Goal: Check status: Check status

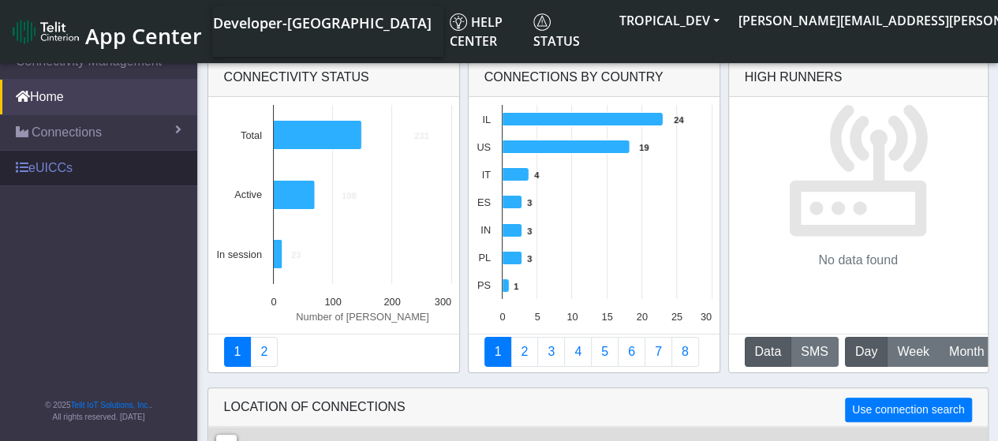
click at [44, 163] on link "eUICCs" at bounding box center [98, 168] width 197 height 35
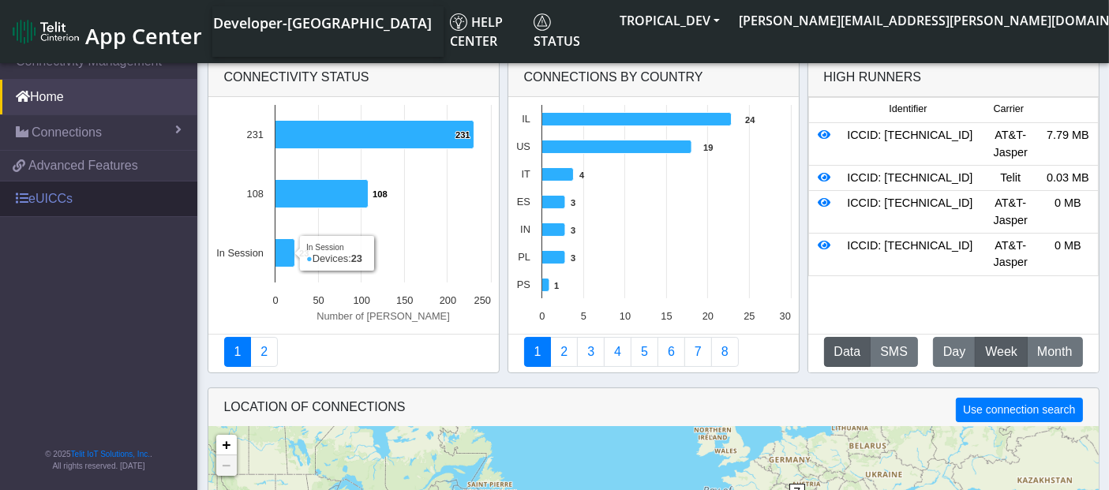
click at [73, 200] on link "eUICCs" at bounding box center [98, 199] width 197 height 35
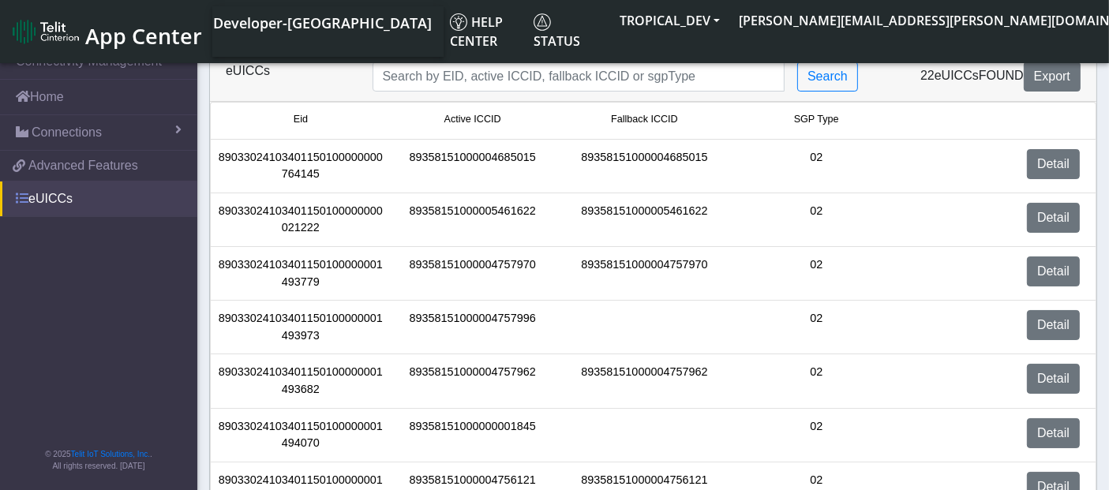
click at [73, 197] on link "eUICCs" at bounding box center [98, 199] width 197 height 35
click at [729, 23] on button "TROPICAL_DEV" at bounding box center [669, 20] width 119 height 28
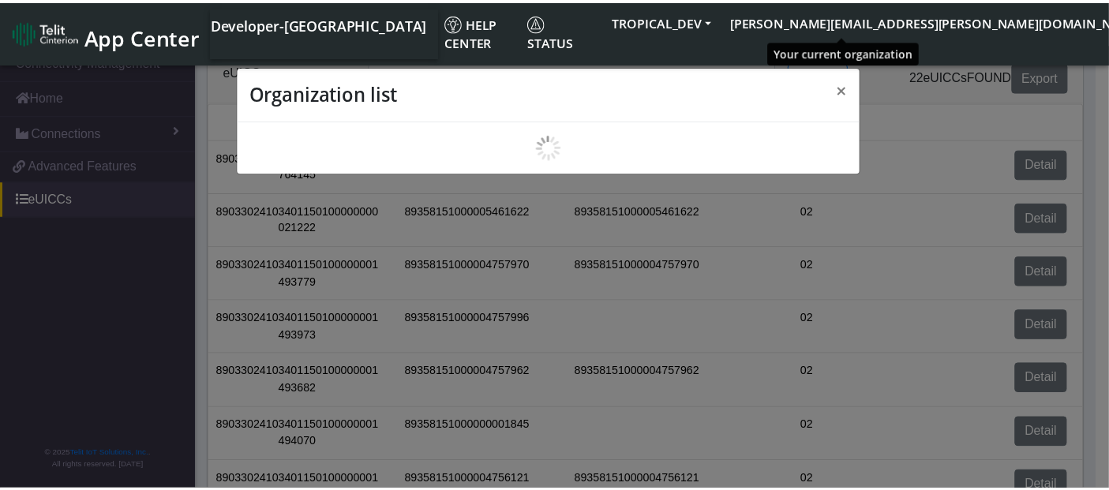
scroll to position [5, 0]
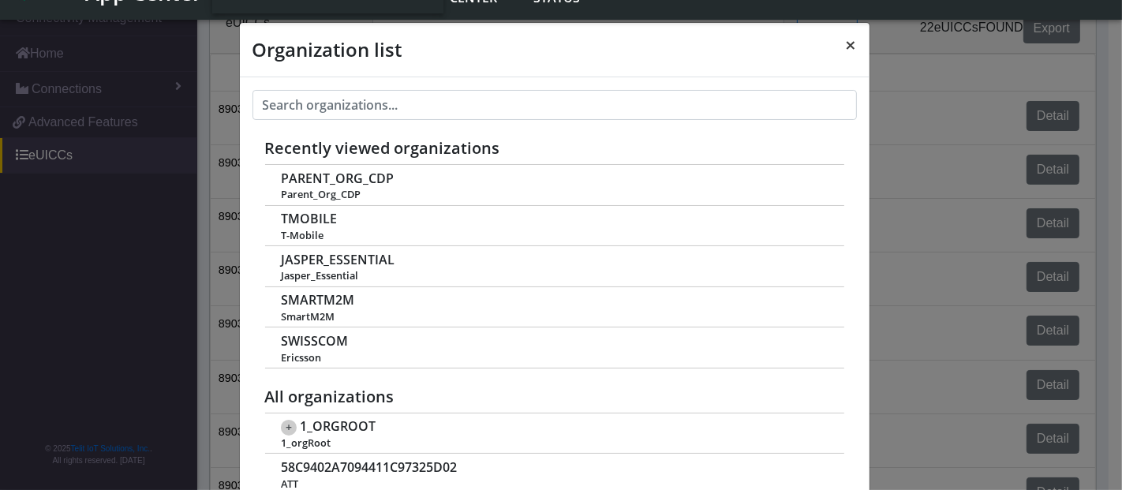
click at [846, 41] on span "×" at bounding box center [851, 45] width 11 height 26
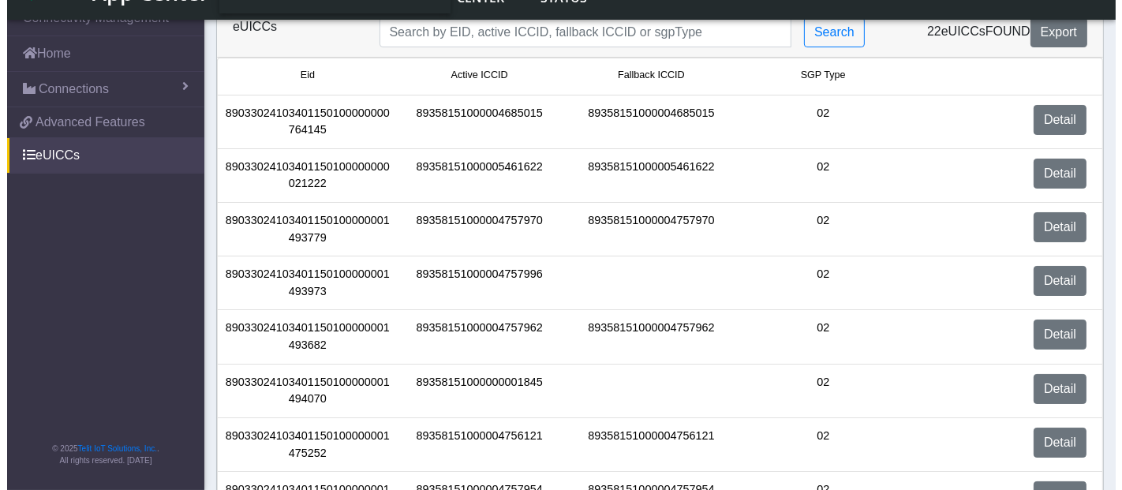
scroll to position [0, 0]
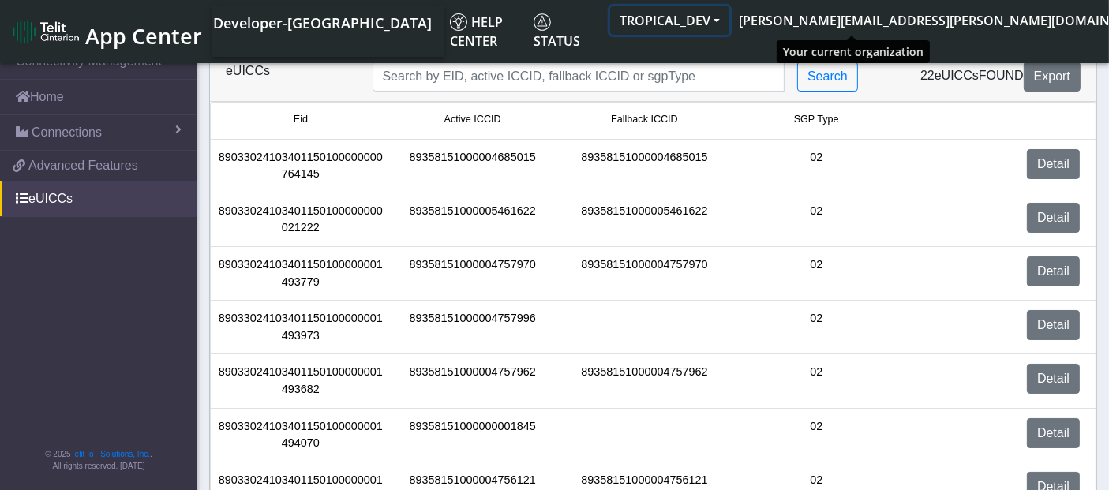
click at [729, 21] on button "TROPICAL_DEV" at bounding box center [669, 20] width 119 height 28
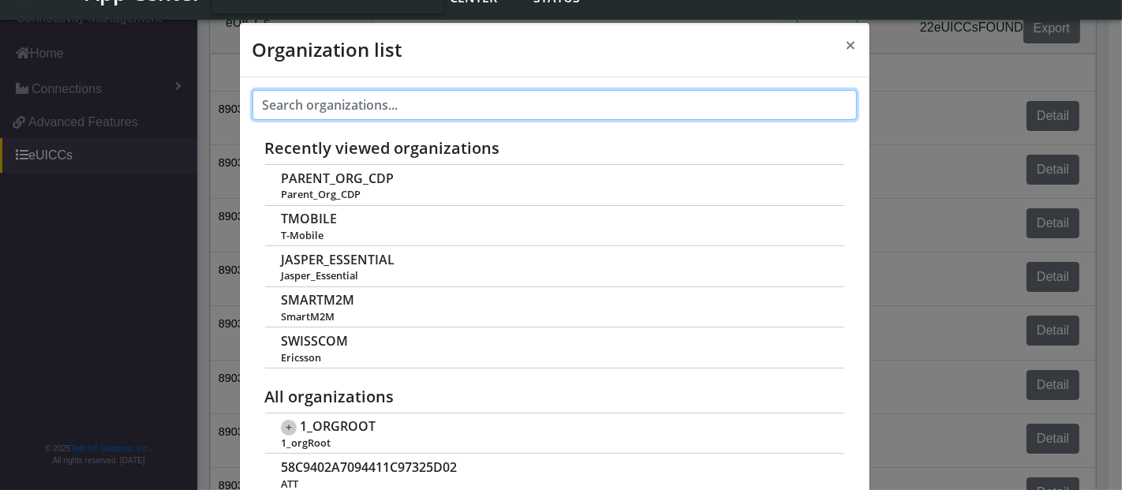
click at [440, 111] on input "text" at bounding box center [555, 105] width 604 height 30
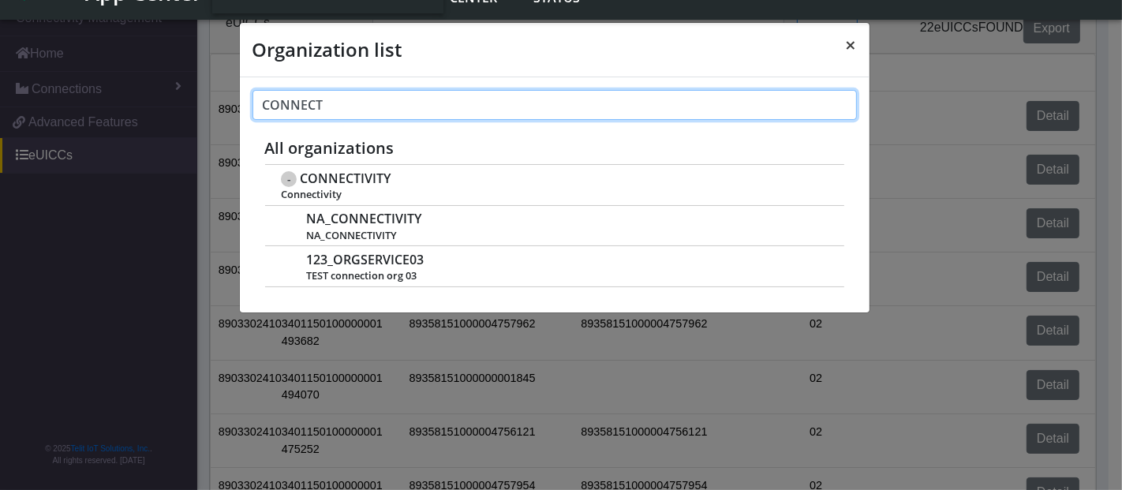
type input "CONNECT"
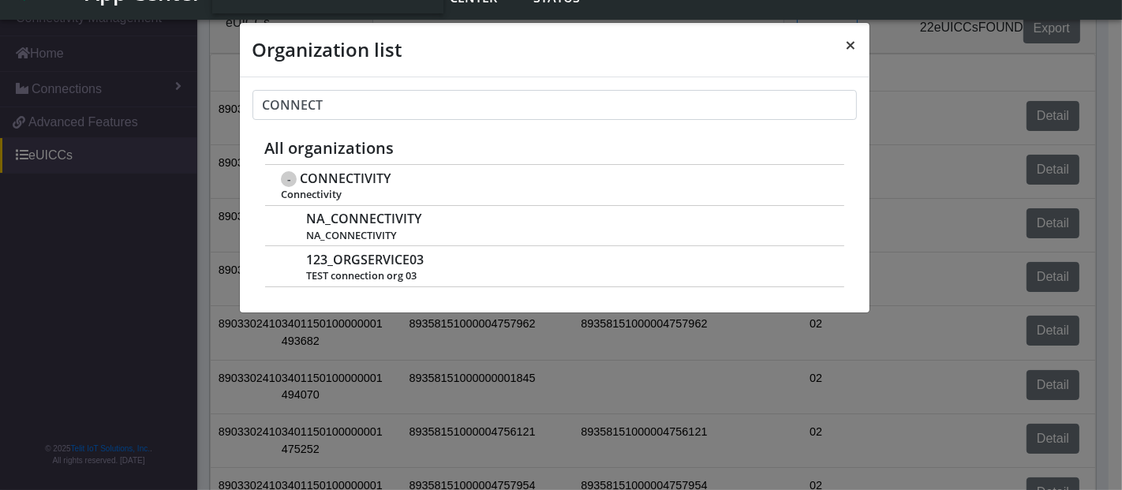
click at [854, 40] on span "×" at bounding box center [851, 45] width 11 height 26
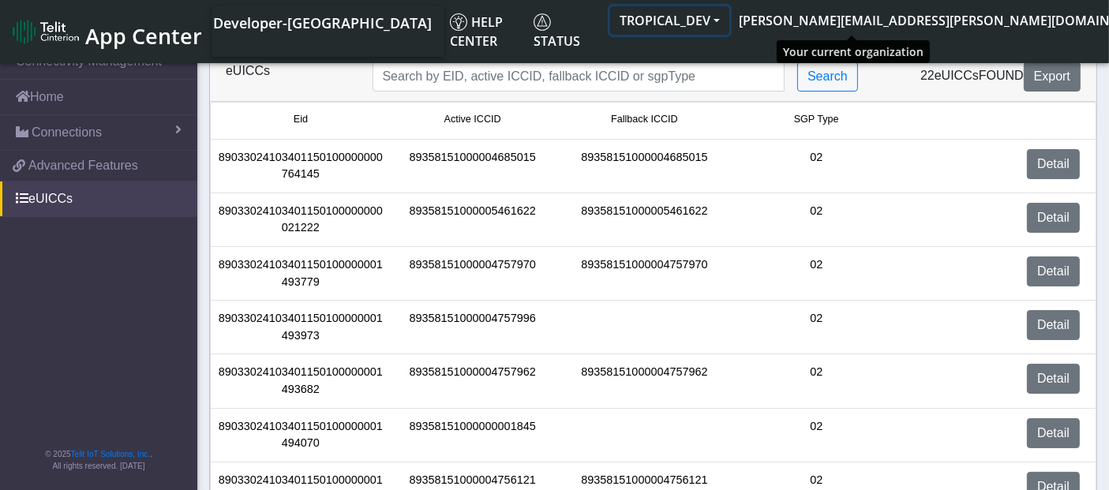
click at [729, 23] on button "TROPICAL_DEV" at bounding box center [669, 20] width 119 height 28
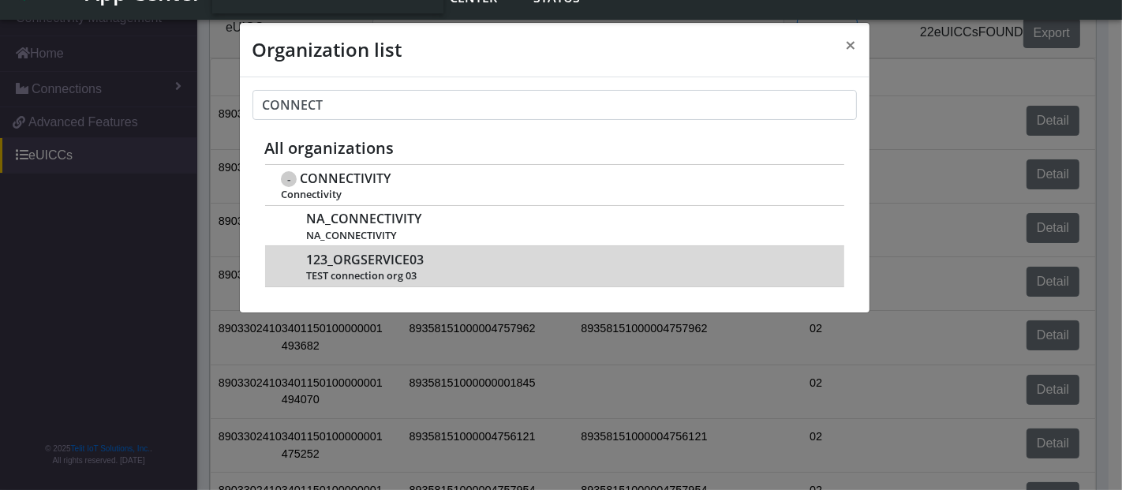
scroll to position [5, 0]
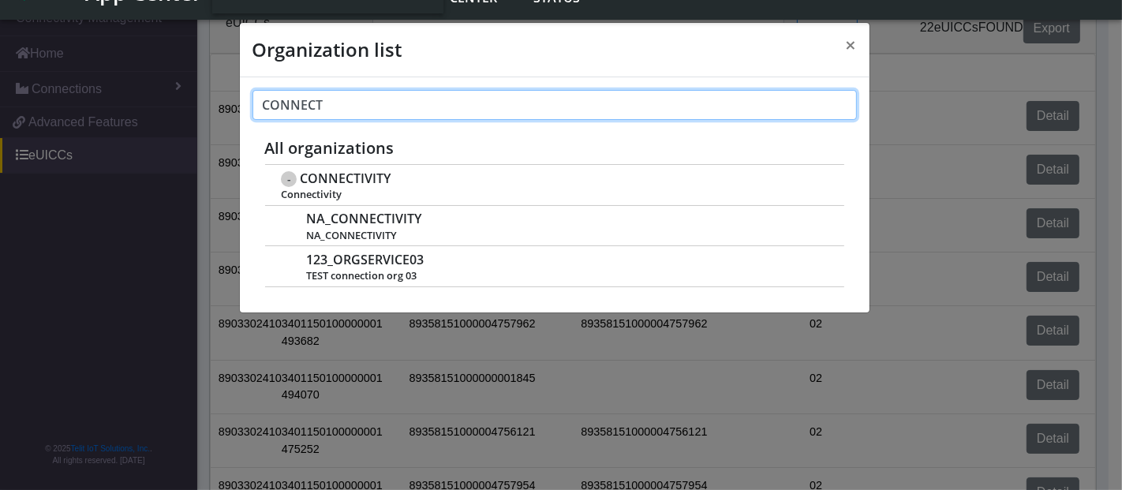
drag, startPoint x: 330, startPoint y: 100, endPoint x: 226, endPoint y: 98, distance: 104.2
click at [232, 96] on div "Organization list × CONNECT Recently viewed organizations PARENT_ORG_CDP Parent…" at bounding box center [561, 245] width 1122 height 490
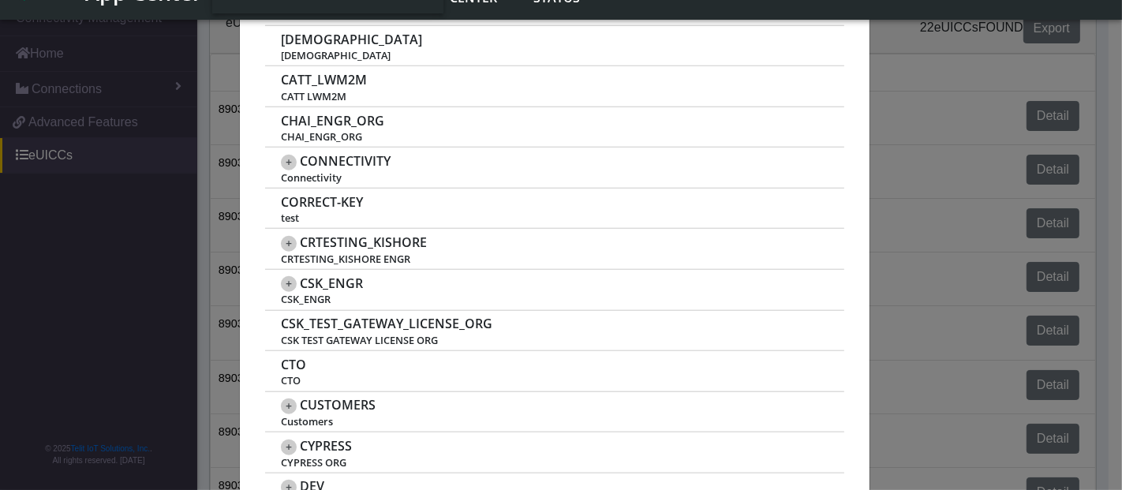
scroll to position [1315, 0]
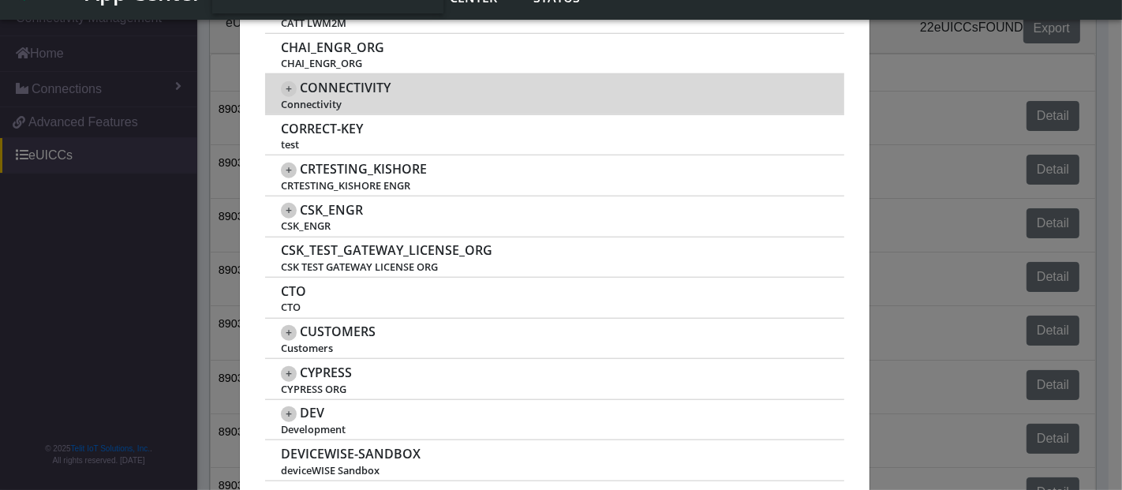
click at [284, 81] on span "+" at bounding box center [289, 89] width 16 height 16
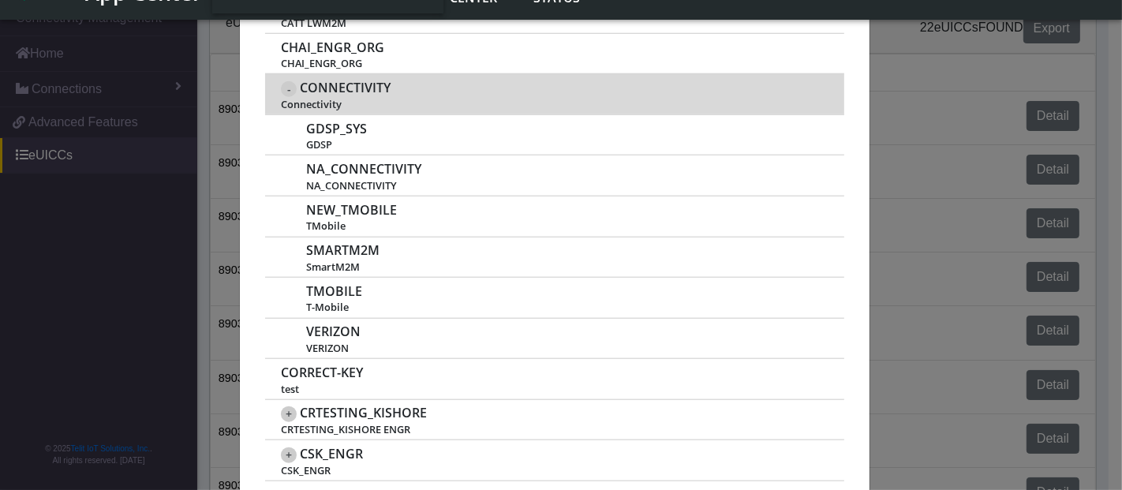
click at [281, 84] on span "-" at bounding box center [289, 89] width 16 height 16
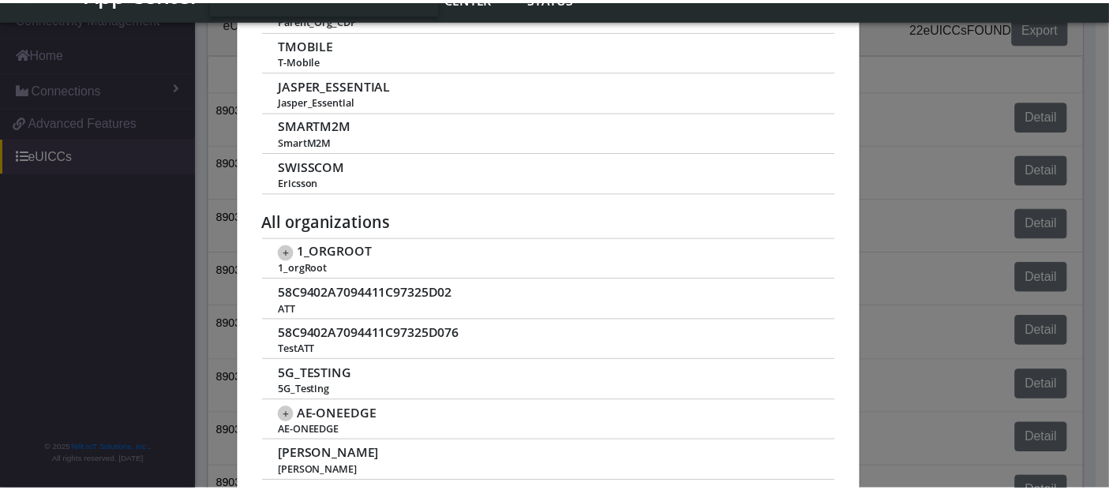
scroll to position [0, 0]
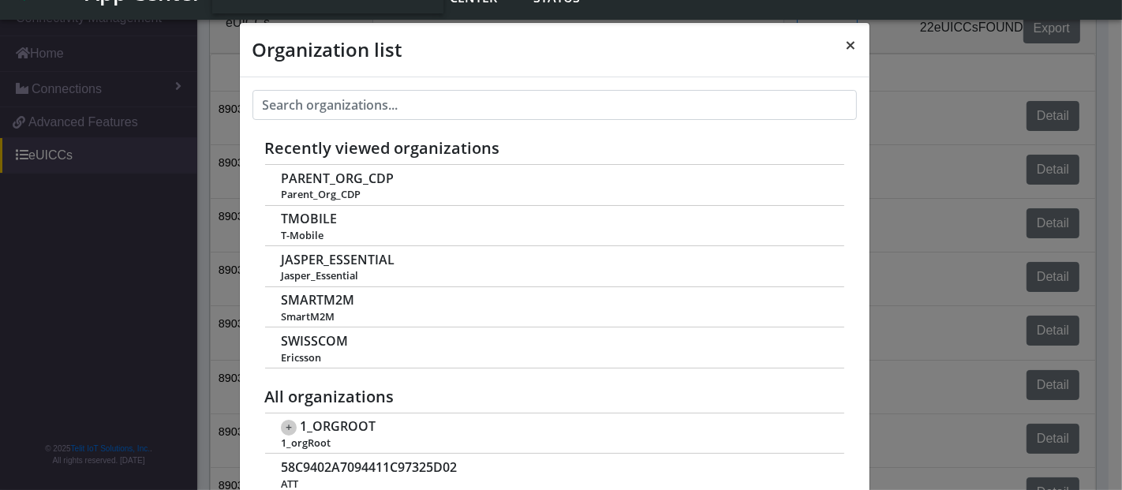
click at [846, 46] on span "×" at bounding box center [851, 45] width 11 height 26
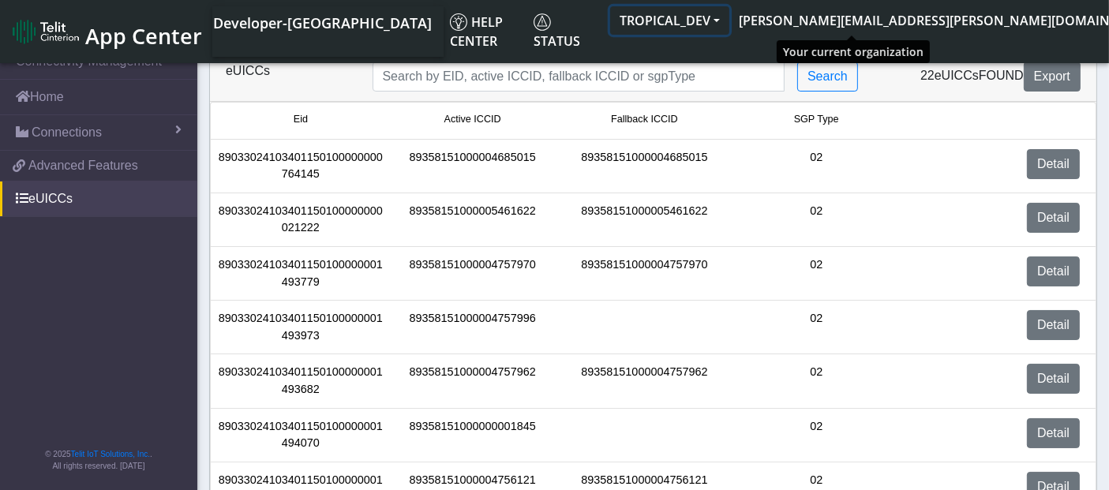
click at [729, 18] on button "TROPICAL_DEV" at bounding box center [669, 20] width 119 height 28
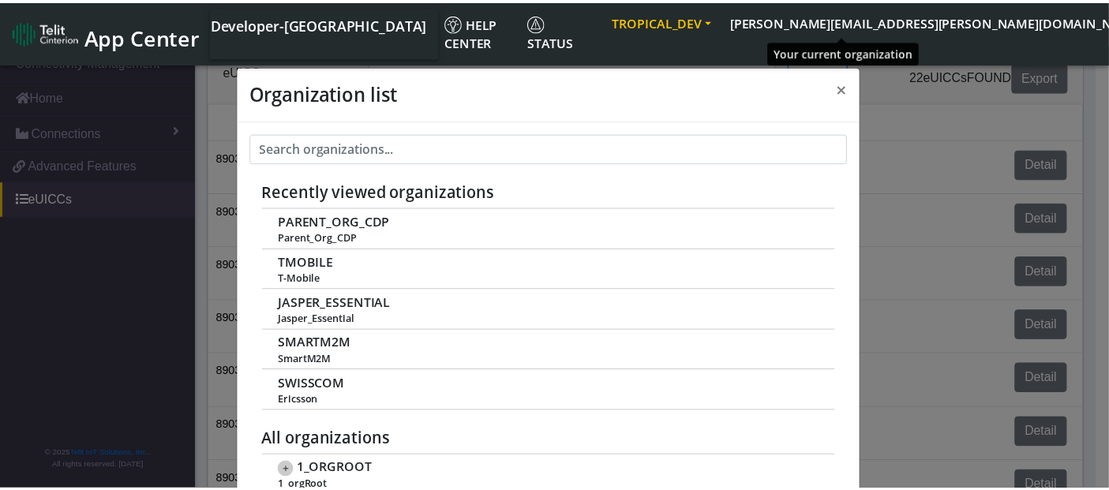
scroll to position [5, 0]
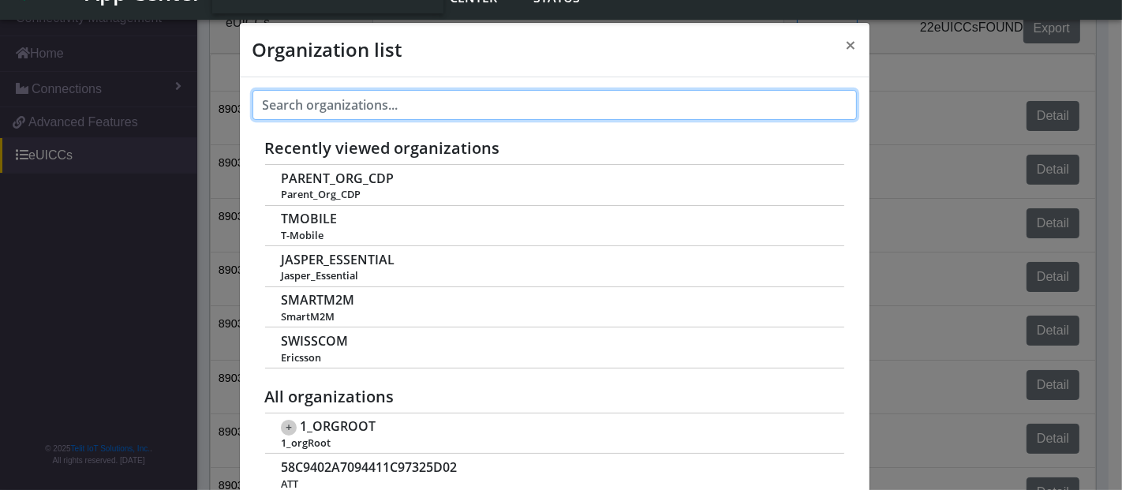
click at [358, 109] on input "text" at bounding box center [555, 105] width 604 height 30
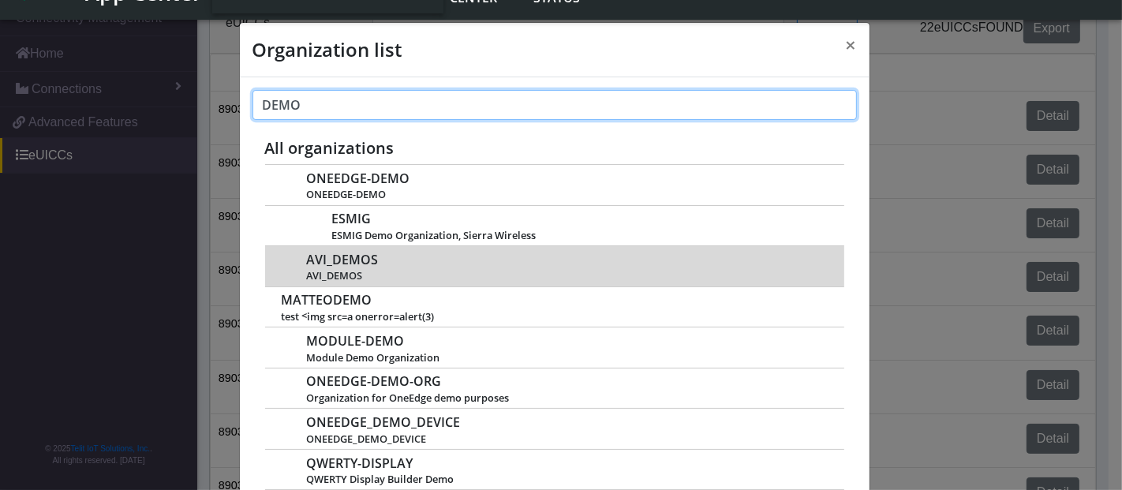
type input "DEMO"
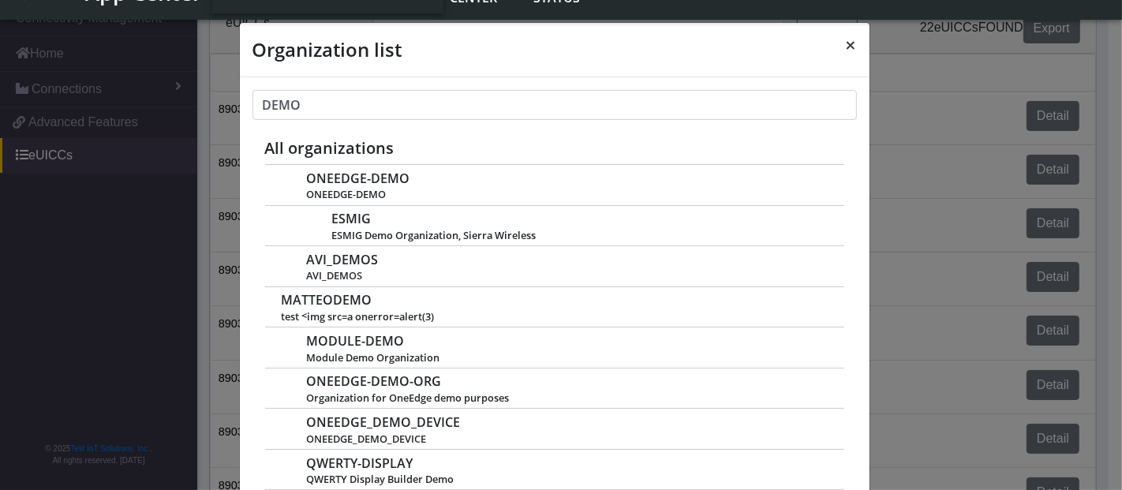
click at [846, 48] on span "×" at bounding box center [851, 45] width 11 height 26
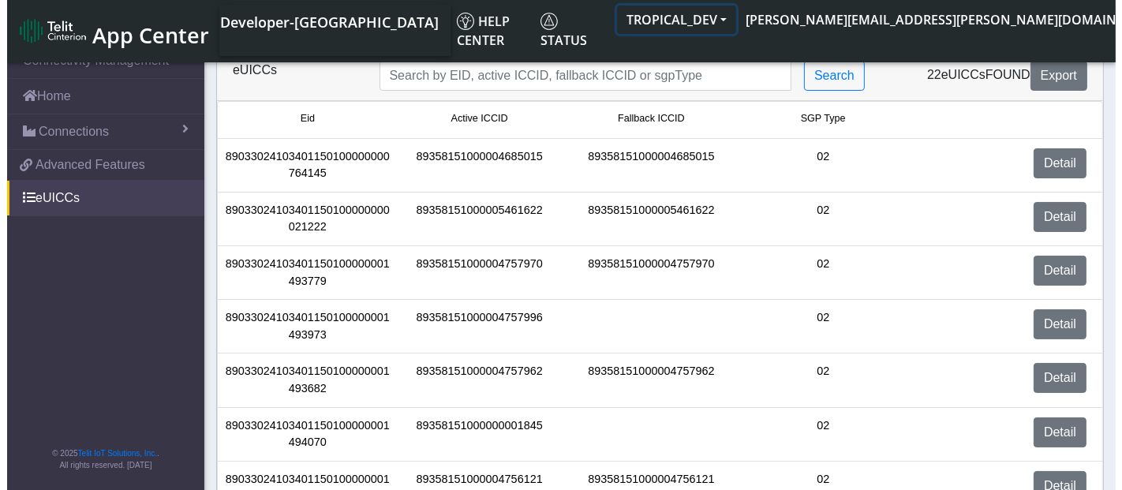
scroll to position [0, 0]
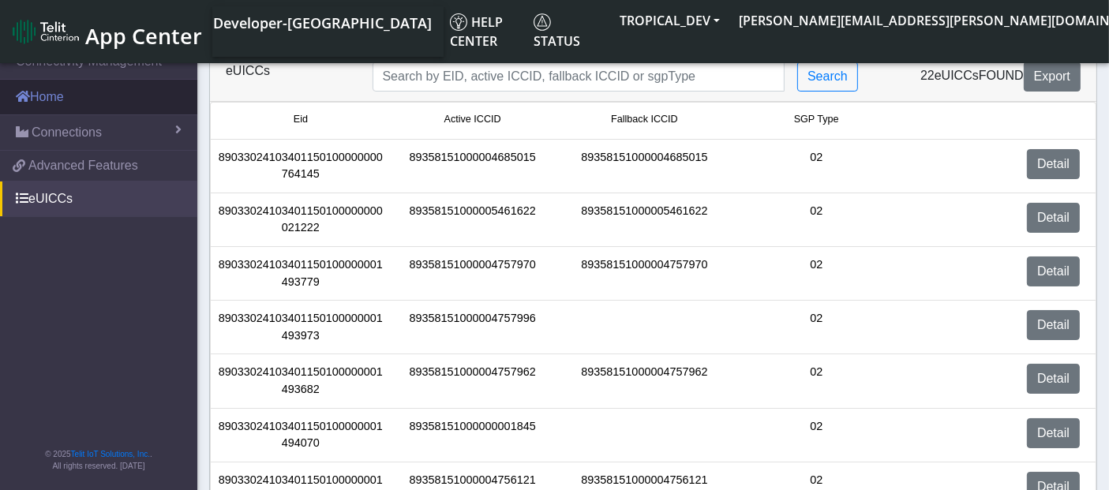
click at [85, 96] on link "Home" at bounding box center [98, 97] width 197 height 35
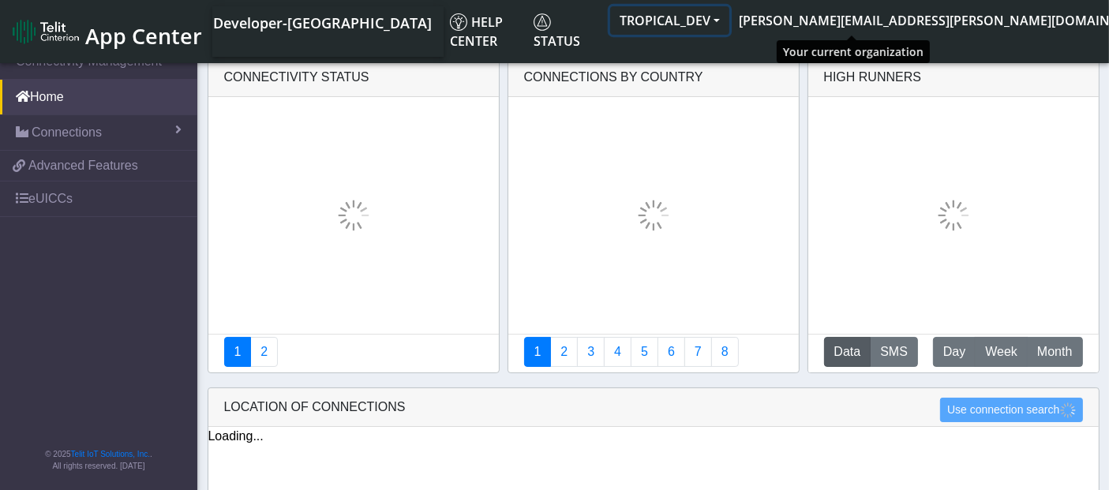
click at [729, 26] on button "TROPICAL_DEV" at bounding box center [669, 20] width 119 height 28
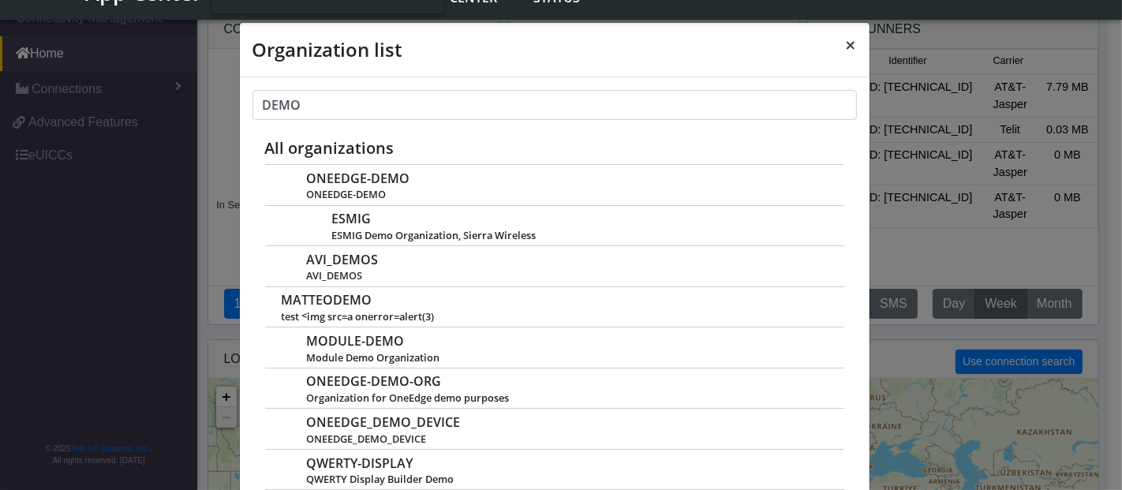
click at [848, 48] on span "×" at bounding box center [851, 45] width 11 height 26
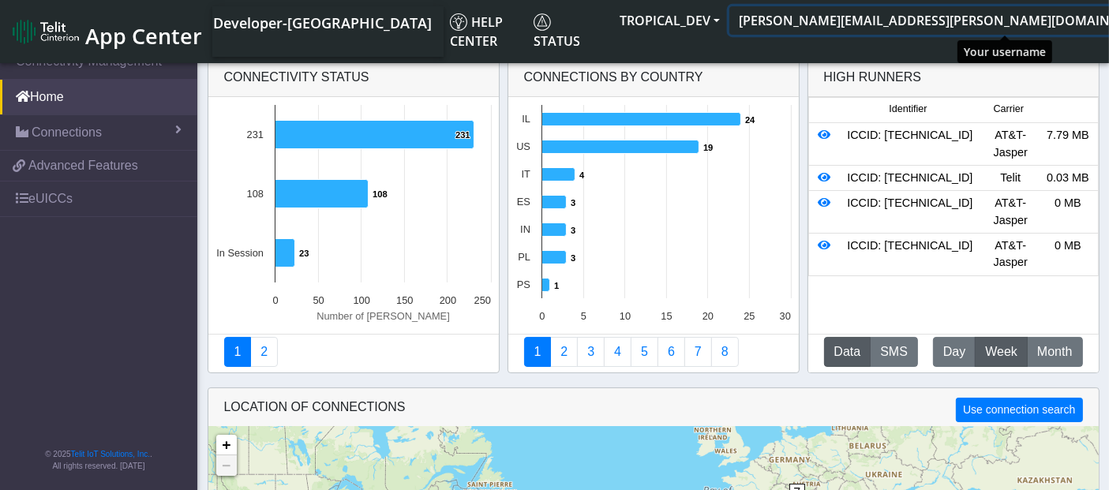
click at [1025, 27] on button "malav.pandya@telit.com" at bounding box center [952, 20] width 447 height 28
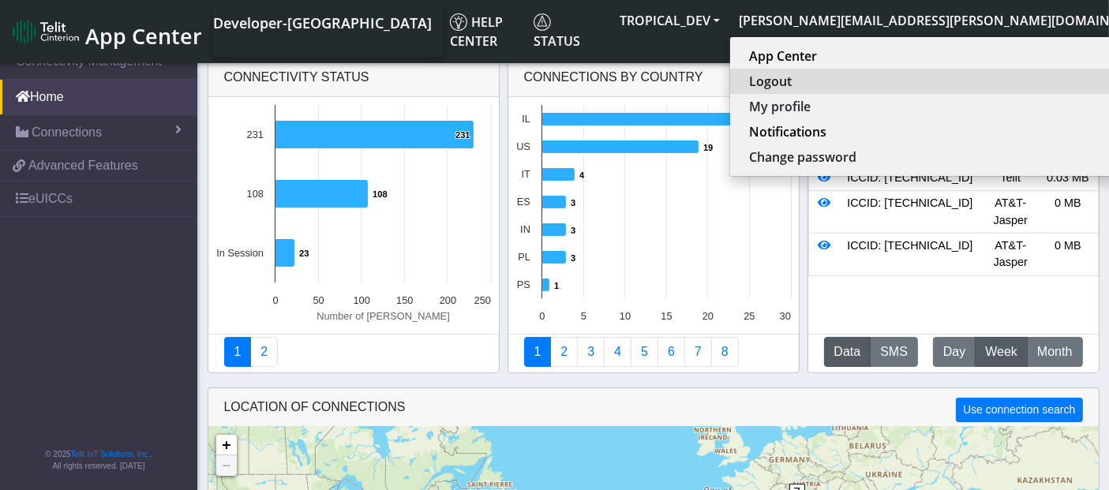
click at [930, 86] on button "Logout" at bounding box center [950, 81] width 440 height 25
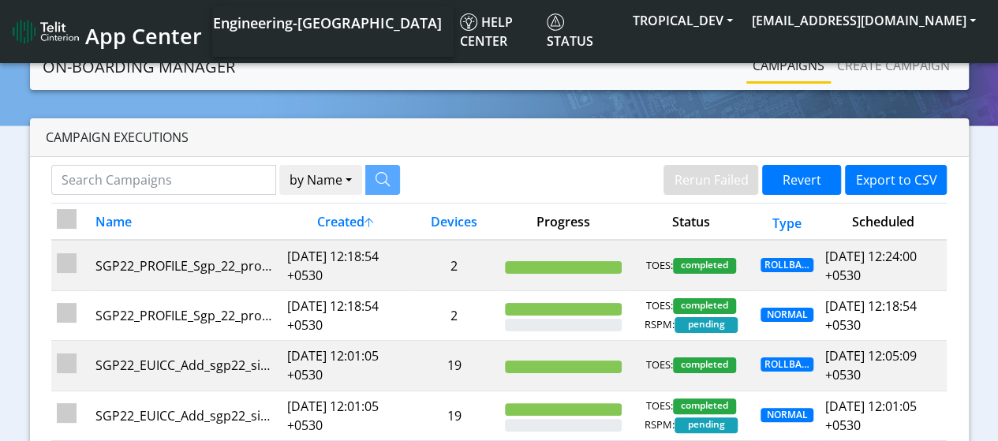
click at [65, 24] on img at bounding box center [46, 31] width 66 height 25
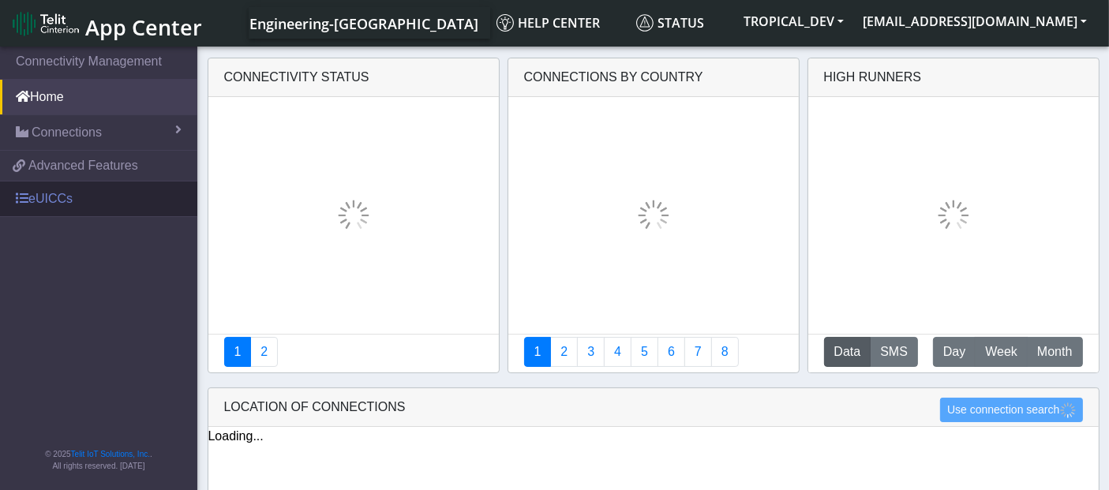
click at [54, 197] on link "eUICCs" at bounding box center [98, 199] width 197 height 35
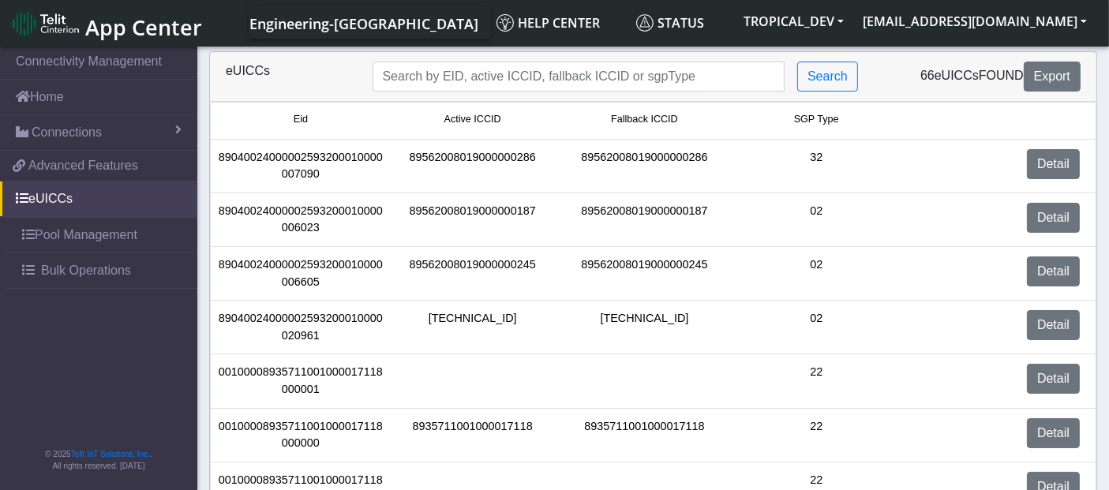
click at [56, 17] on img at bounding box center [46, 23] width 66 height 25
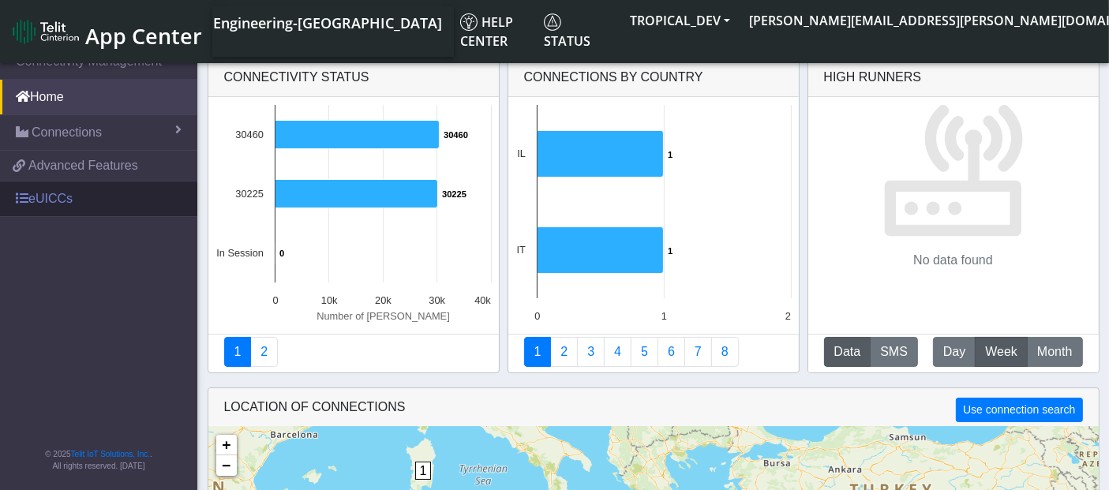
click at [77, 204] on link "eUICCs" at bounding box center [98, 199] width 197 height 35
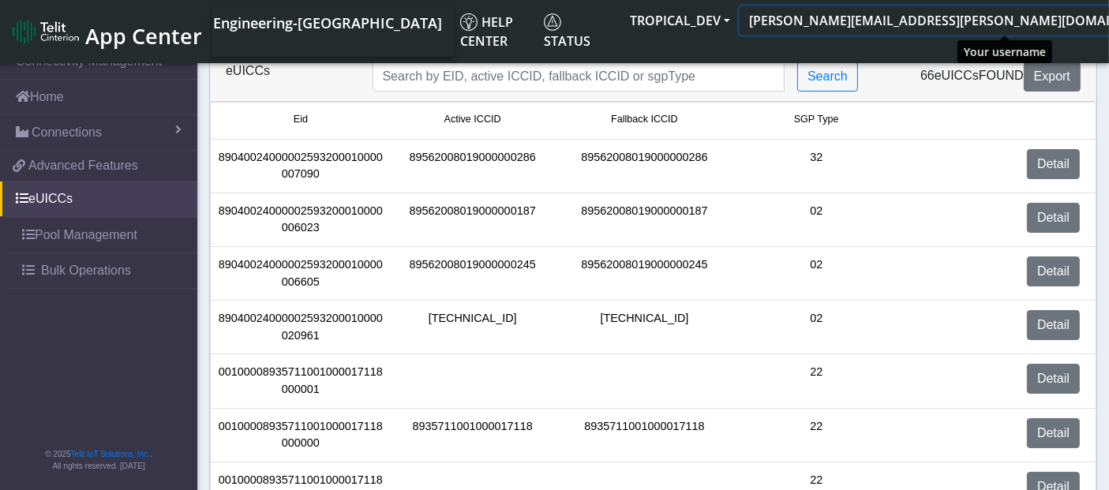
click at [1002, 27] on button "[PERSON_NAME][EMAIL_ADDRESS][PERSON_NAME][DOMAIN_NAME]" at bounding box center [962, 20] width 447 height 28
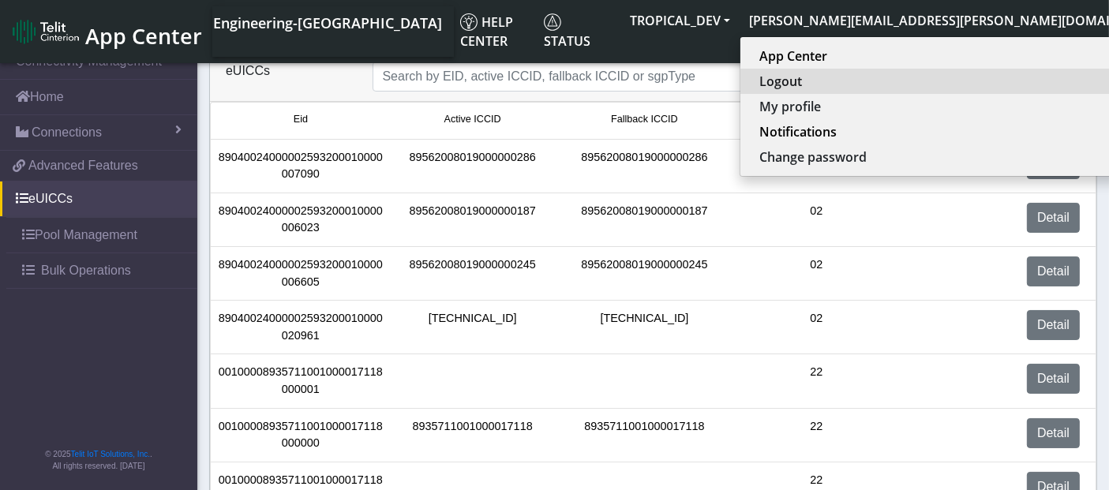
click at [963, 77] on button "Logout" at bounding box center [960, 81] width 440 height 25
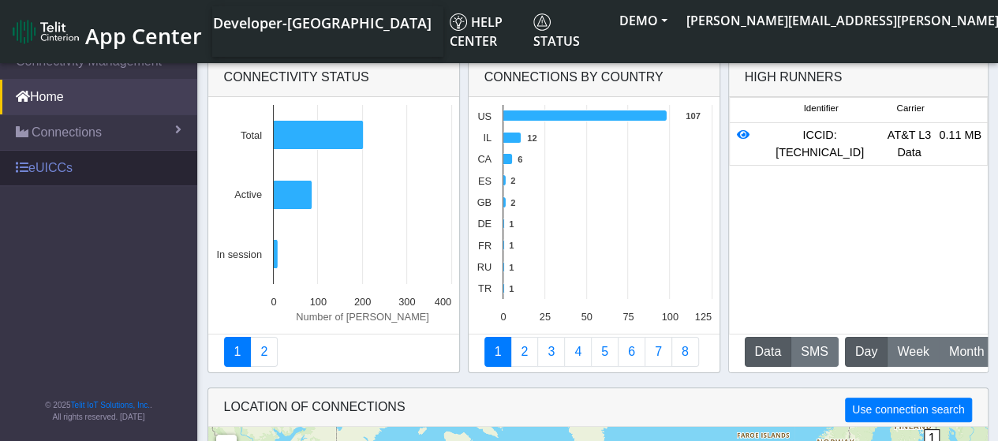
click at [68, 162] on link "eUICCs" at bounding box center [98, 168] width 197 height 35
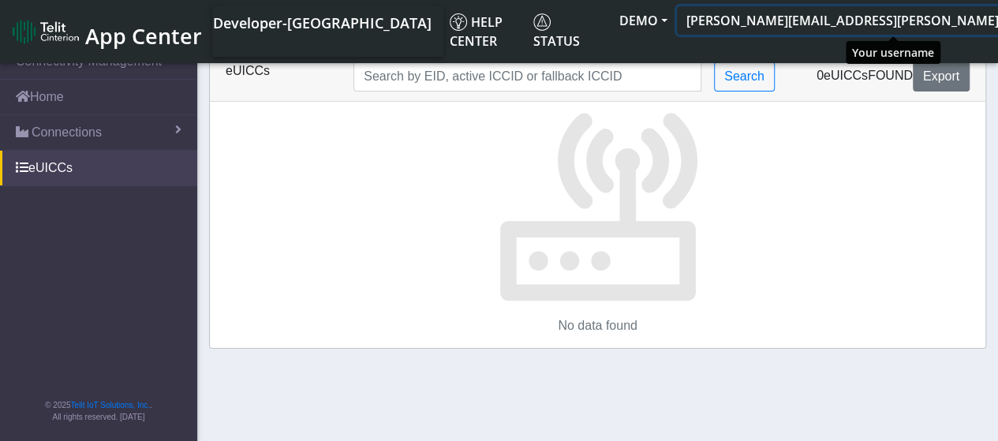
click at [833, 30] on button "[PERSON_NAME][EMAIL_ADDRESS][PERSON_NAME][DOMAIN_NAME]" at bounding box center [900, 20] width 447 height 28
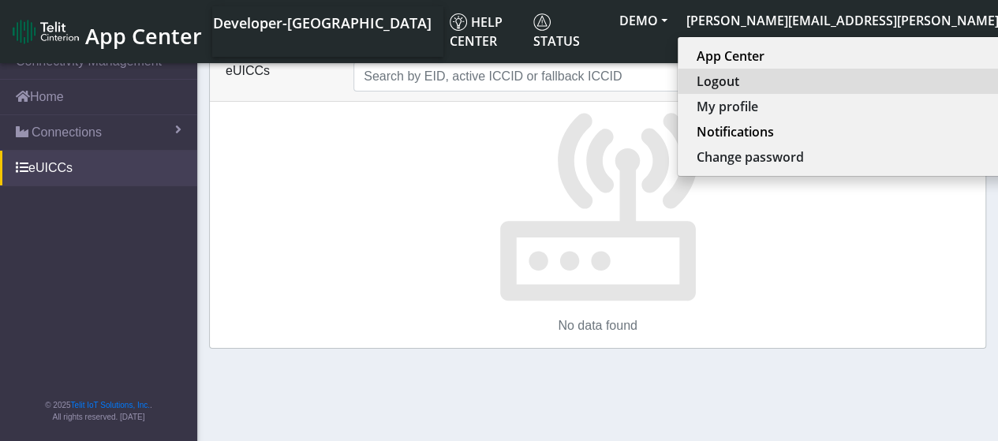
click at [825, 80] on button "Logout" at bounding box center [898, 81] width 440 height 25
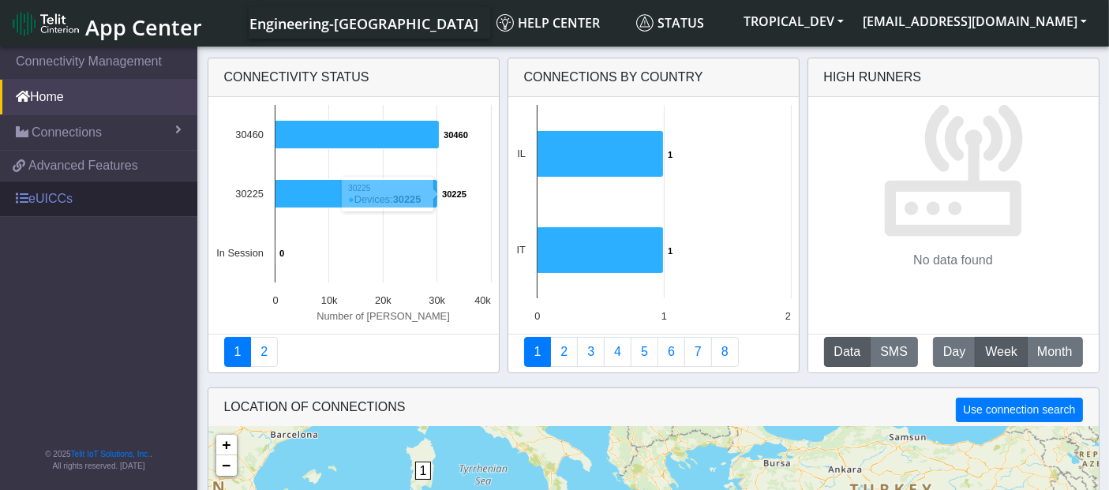
click at [79, 199] on link "eUICCs" at bounding box center [98, 199] width 197 height 35
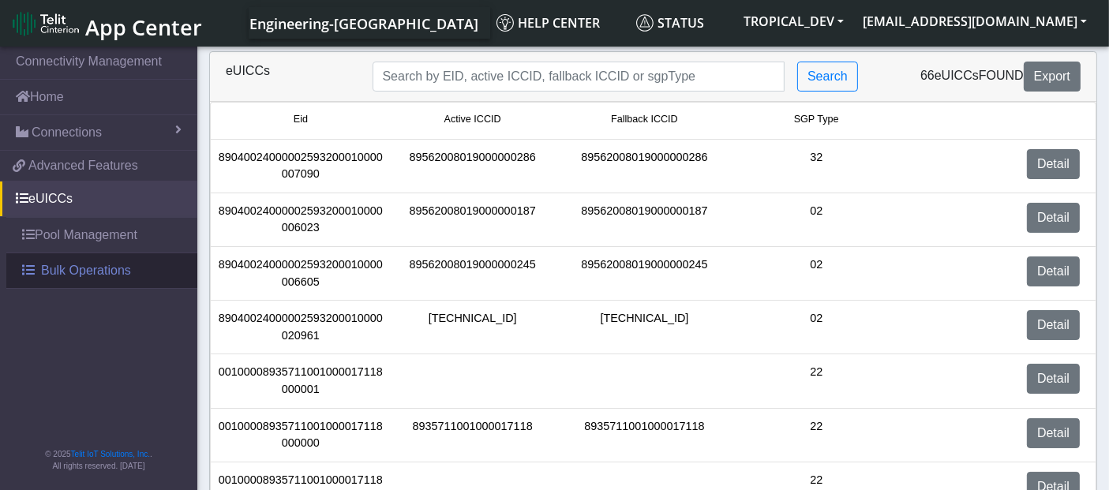
click at [77, 274] on span "Bulk Operations" at bounding box center [86, 270] width 90 height 19
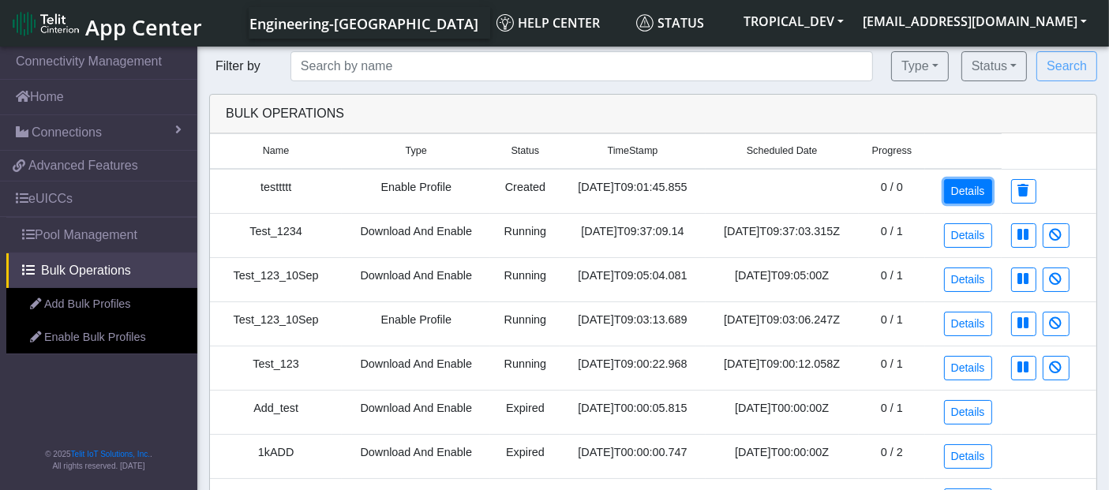
click at [976, 192] on link "Details" at bounding box center [968, 191] width 48 height 24
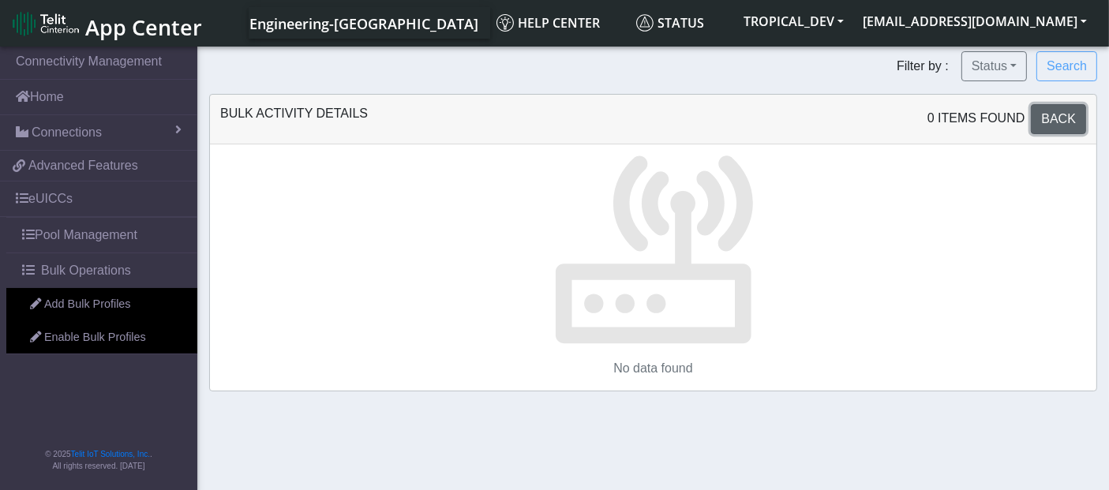
click at [1067, 116] on span "Back" at bounding box center [1058, 118] width 35 height 13
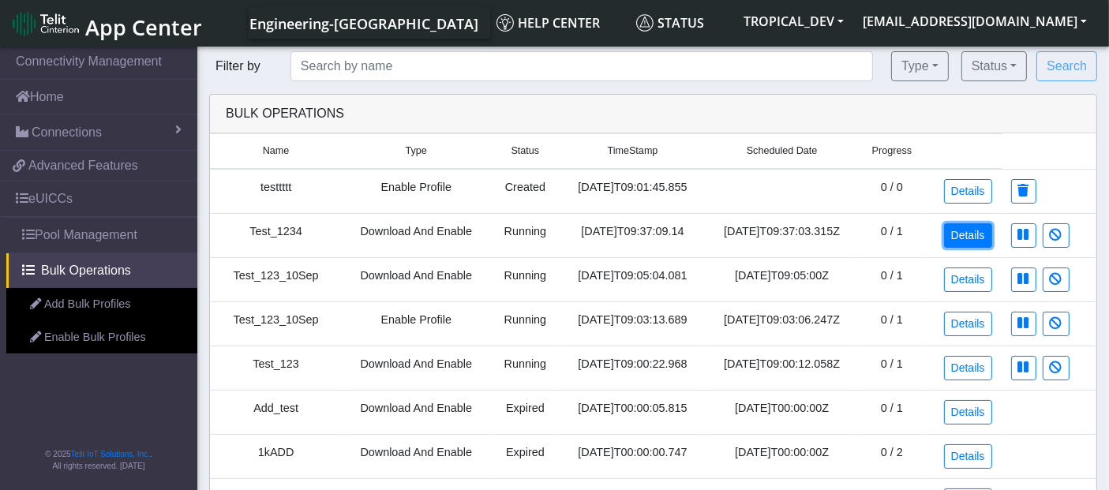
click at [971, 241] on link "Details" at bounding box center [968, 235] width 48 height 24
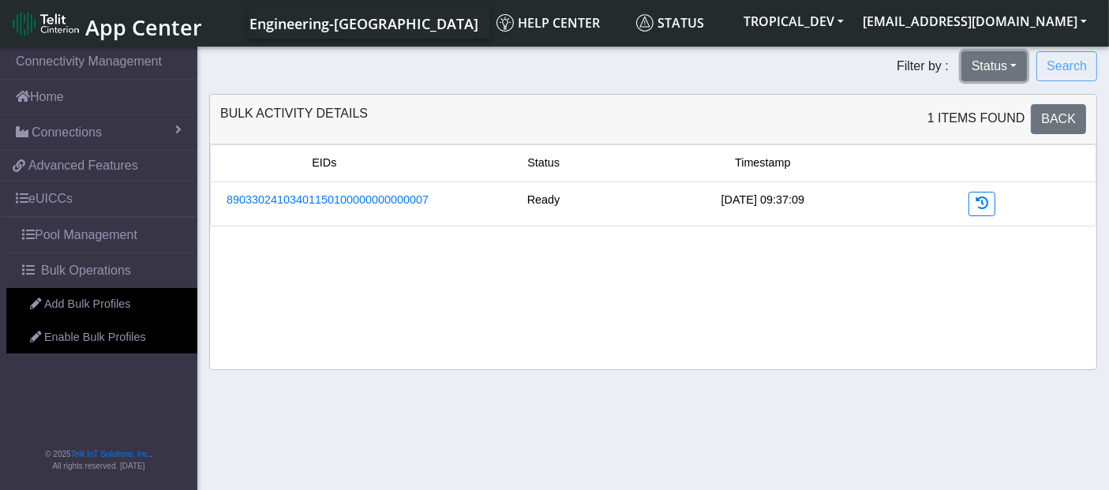
click at [993, 73] on button "Status" at bounding box center [993, 66] width 65 height 30
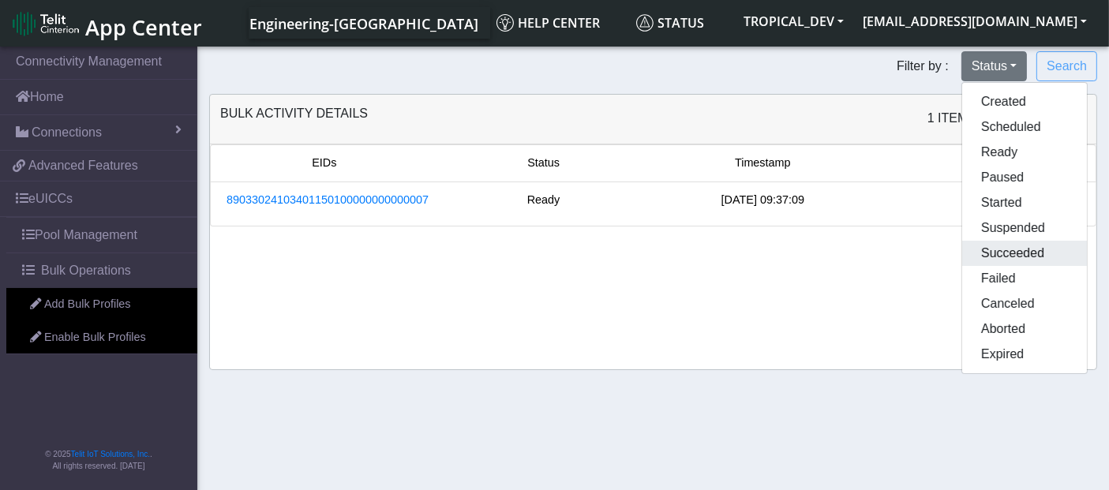
click at [1014, 256] on button "Succeeded" at bounding box center [1024, 253] width 125 height 25
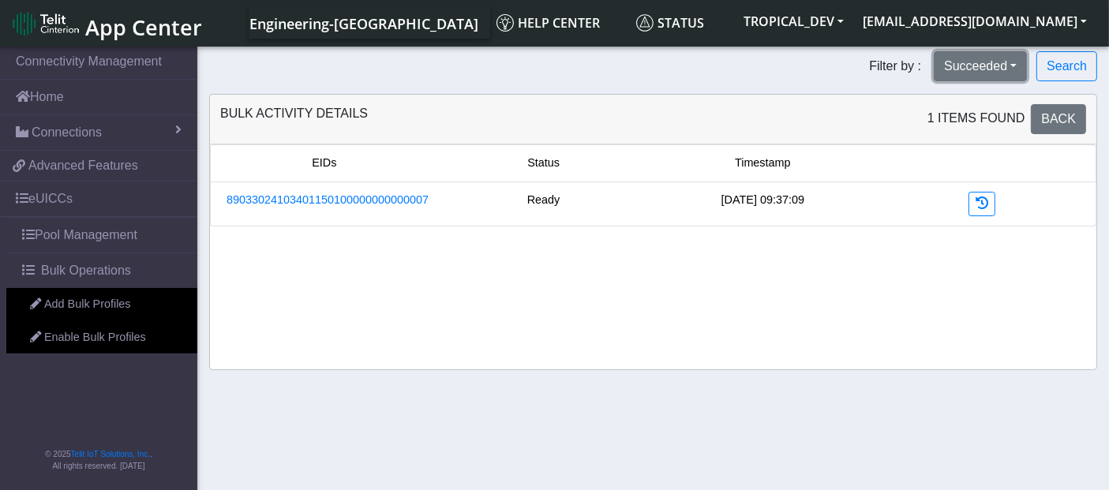
click at [976, 71] on button "Succeeded" at bounding box center [980, 66] width 93 height 30
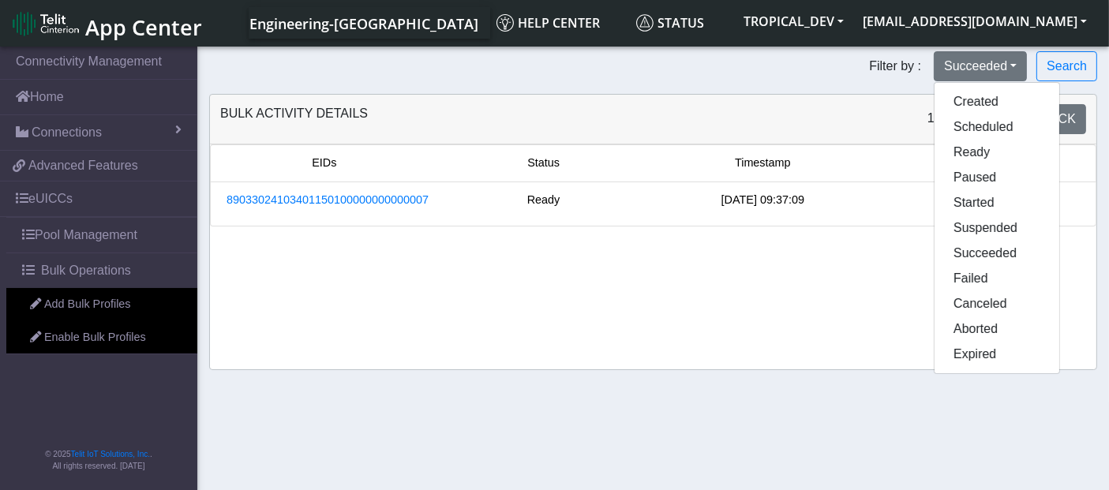
click at [640, 110] on div "Bulk Activity Details 1 Items found Back" at bounding box center [653, 119] width 878 height 30
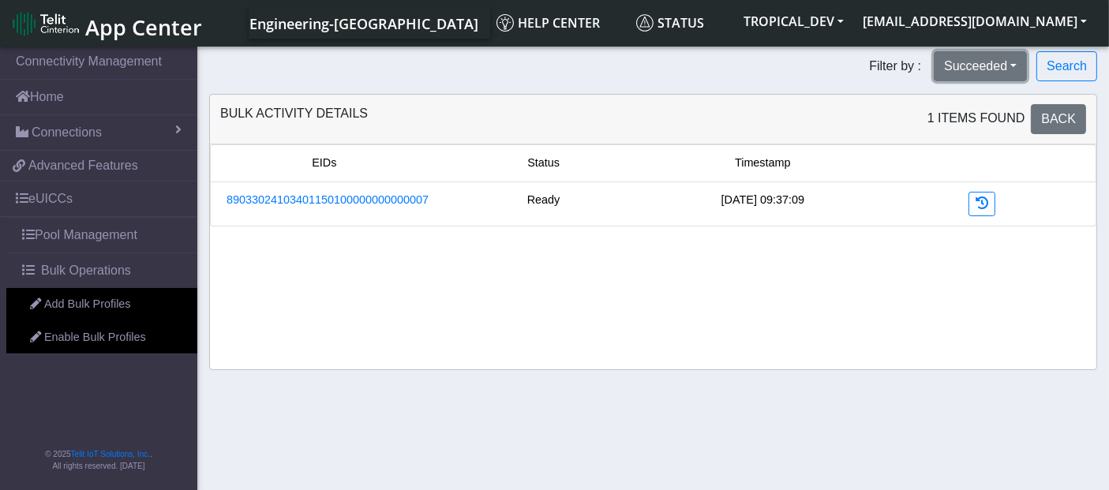
click at [1020, 61] on button "Succeeded" at bounding box center [980, 66] width 93 height 30
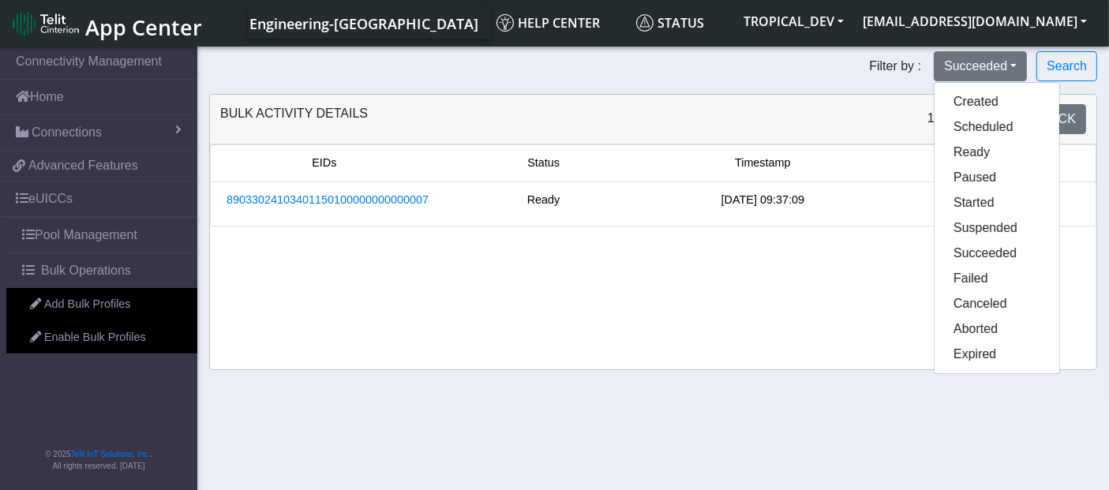
click at [679, 140] on div "Bulk Activity Details 1 Items found Back" at bounding box center [653, 120] width 886 height 50
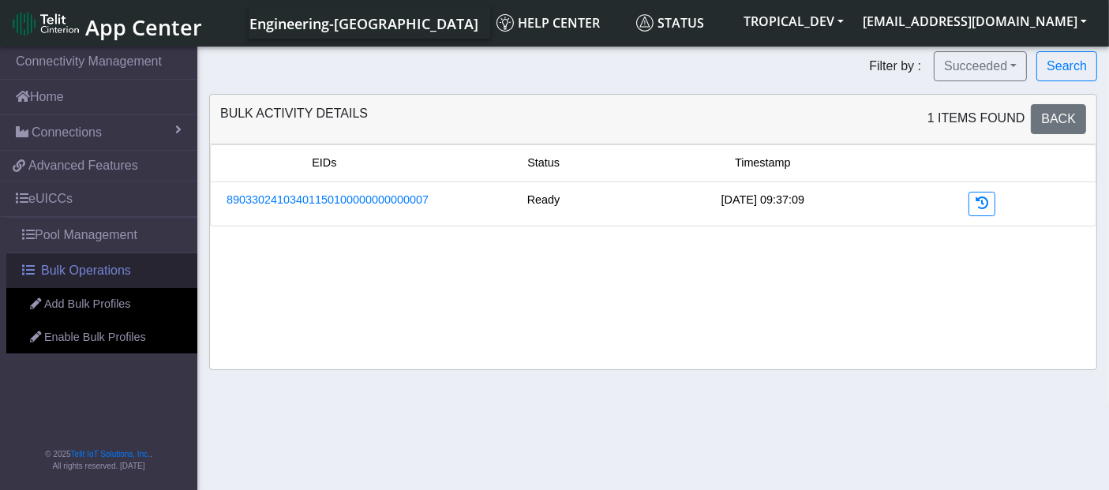
click at [125, 267] on span "Bulk Operations" at bounding box center [86, 270] width 90 height 19
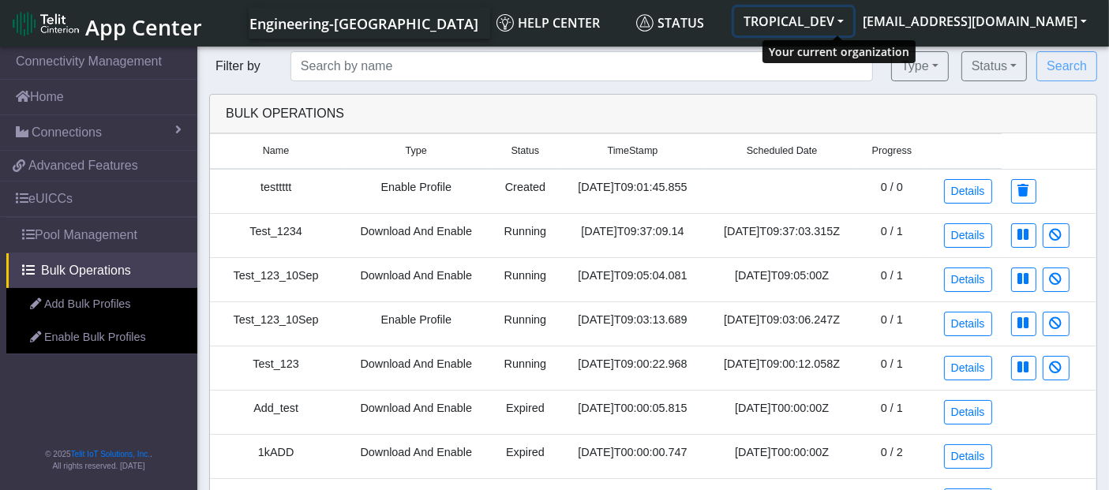
click at [814, 29] on button "TROPICAL_DEV" at bounding box center [793, 21] width 119 height 28
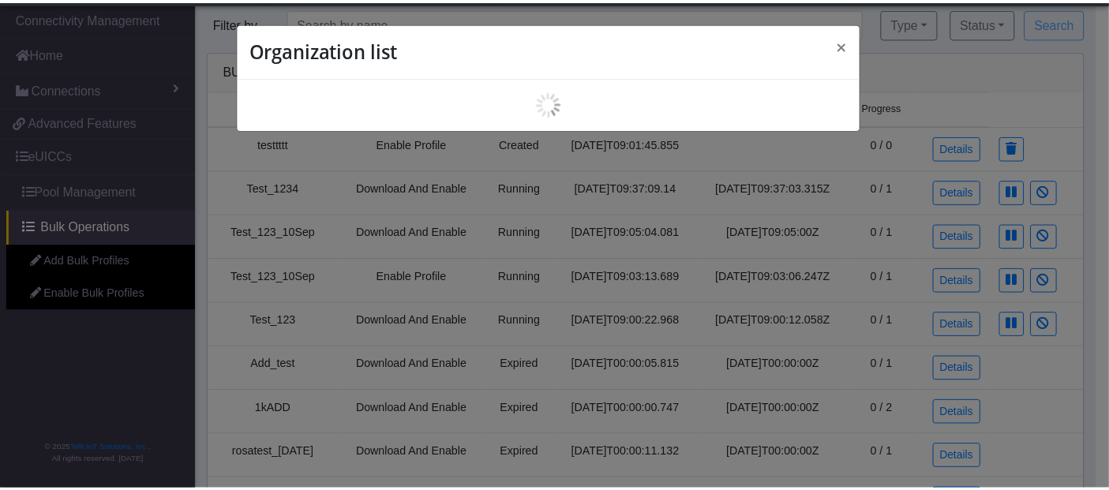
scroll to position [5, 0]
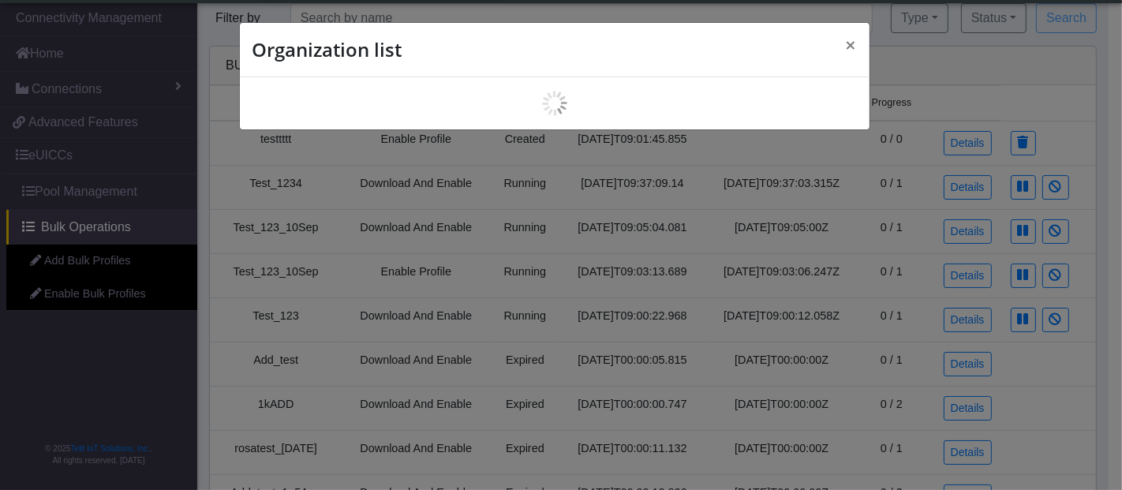
click at [922, 62] on div "Organization list ×" at bounding box center [561, 245] width 1122 height 490
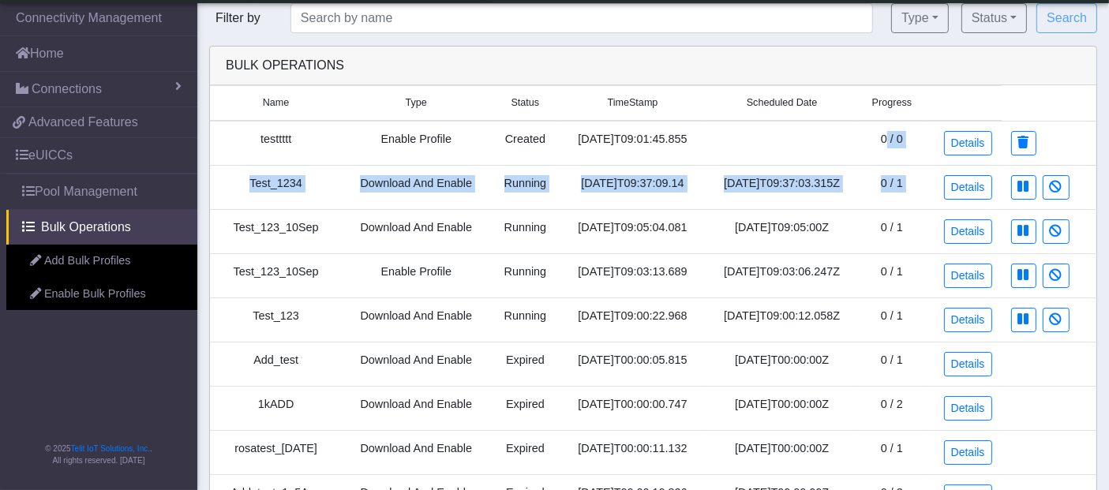
drag, startPoint x: 879, startPoint y: 135, endPoint x: 938, endPoint y: 199, distance: 87.1
click at [961, 412] on link "Details" at bounding box center [968, 408] width 48 height 24
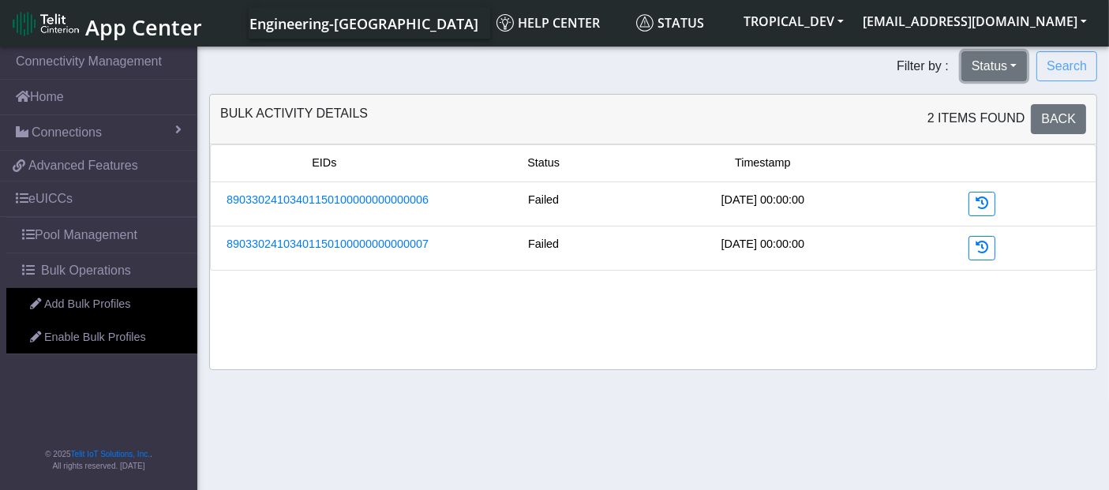
click at [995, 74] on button "Status" at bounding box center [993, 66] width 65 height 30
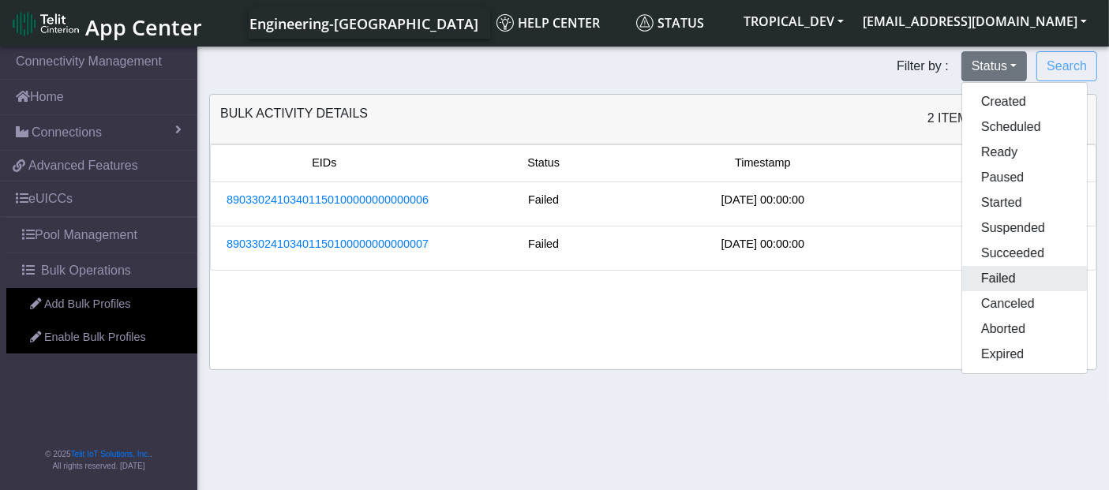
click at [983, 285] on button "Failed" at bounding box center [1024, 278] width 125 height 25
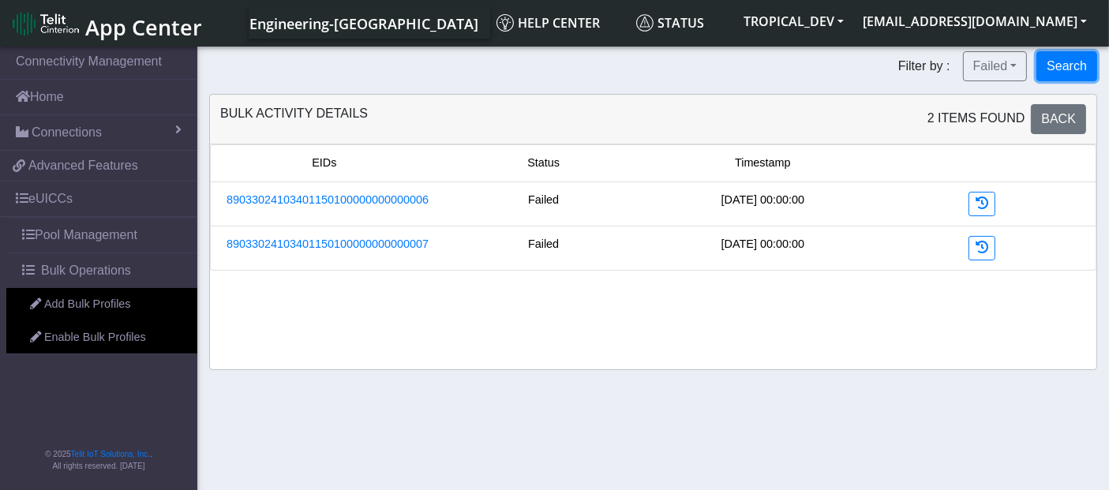
click at [1080, 73] on button "Search" at bounding box center [1066, 66] width 61 height 30
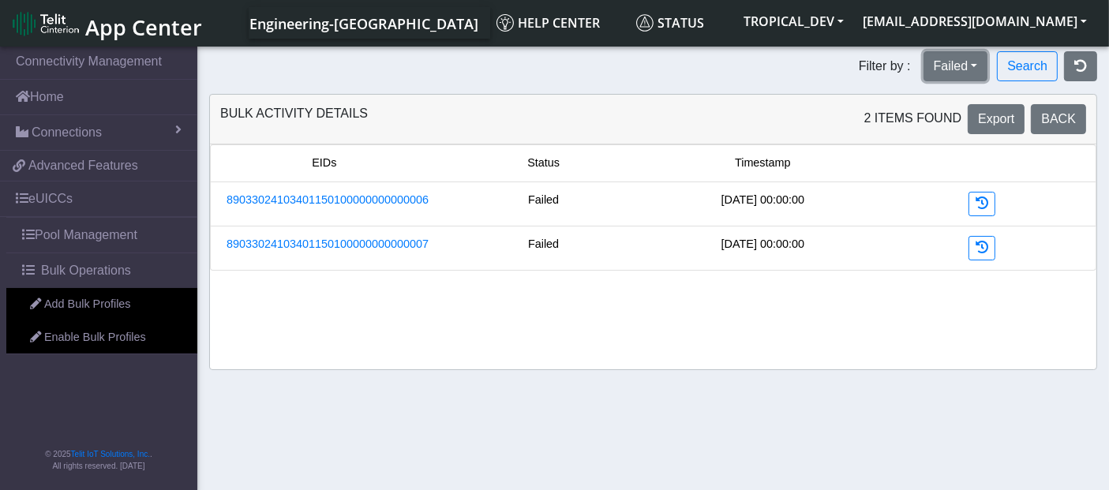
click at [964, 63] on button "Failed" at bounding box center [955, 66] width 65 height 30
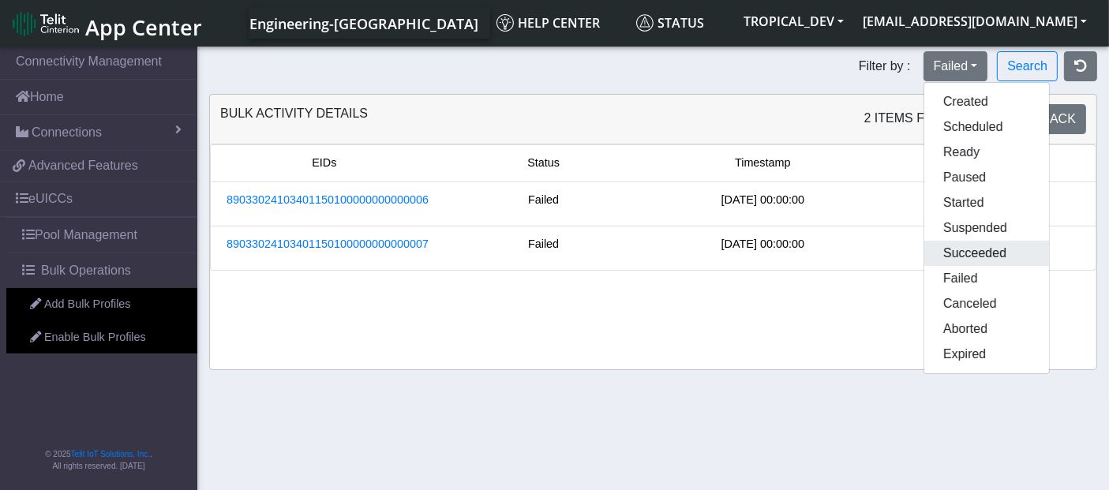
click at [974, 247] on button "Succeeded" at bounding box center [986, 253] width 125 height 25
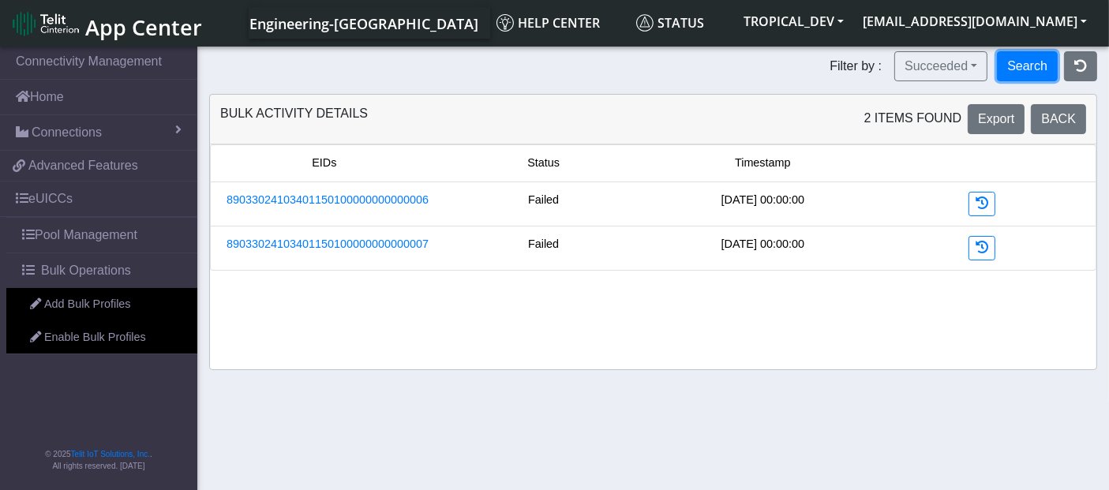
click at [1037, 72] on button "Search" at bounding box center [1027, 66] width 61 height 30
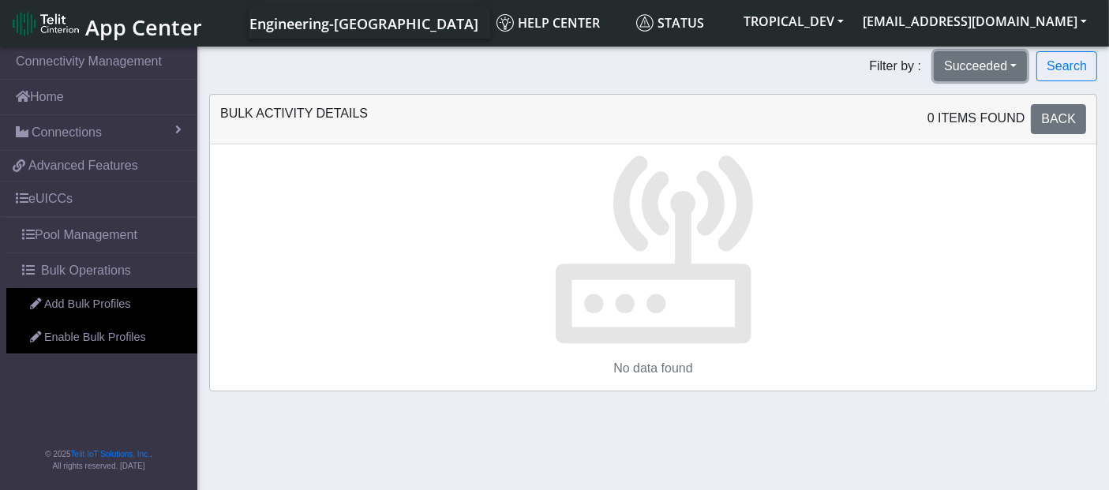
click at [978, 69] on button "Succeeded" at bounding box center [980, 66] width 93 height 30
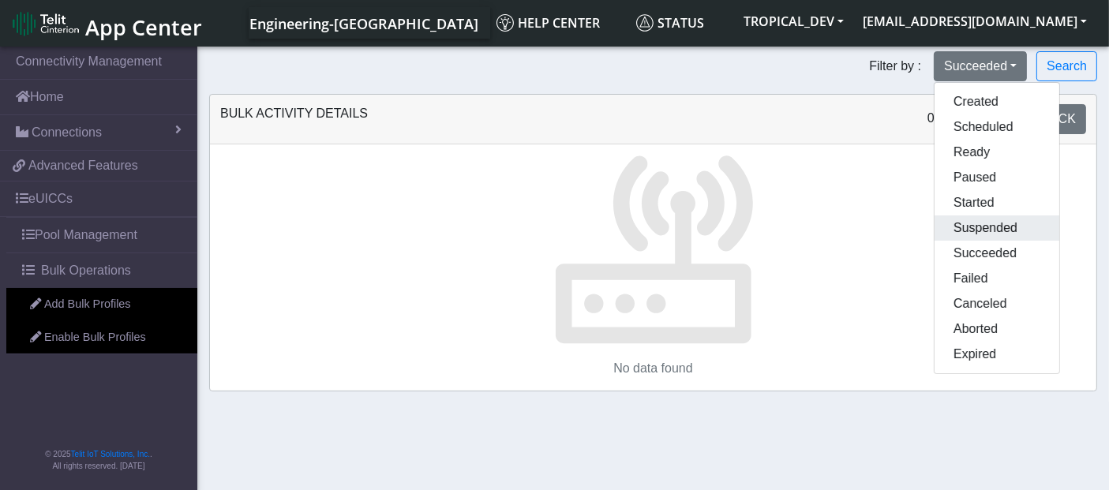
click at [981, 225] on button "Suspended" at bounding box center [996, 227] width 125 height 25
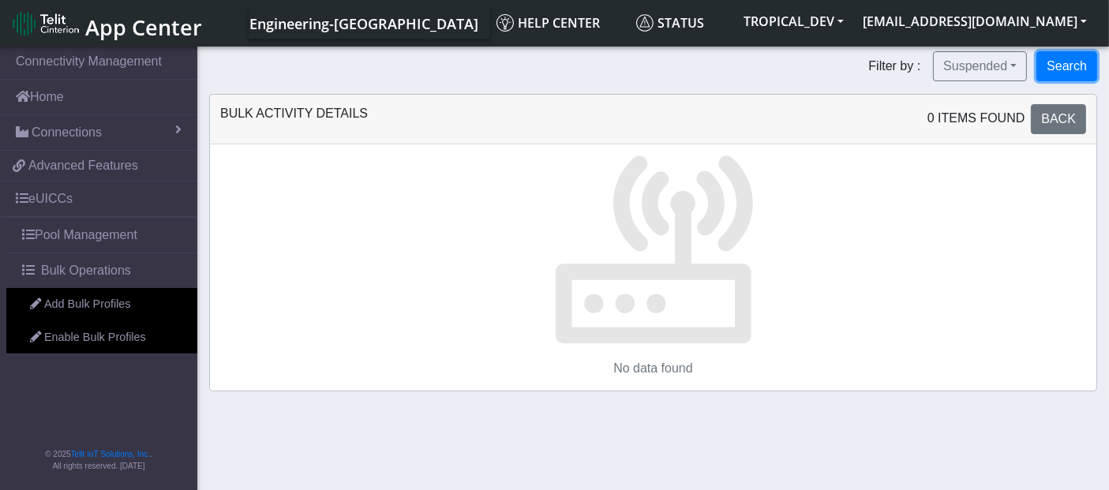
click at [1075, 65] on button "Search" at bounding box center [1066, 66] width 61 height 30
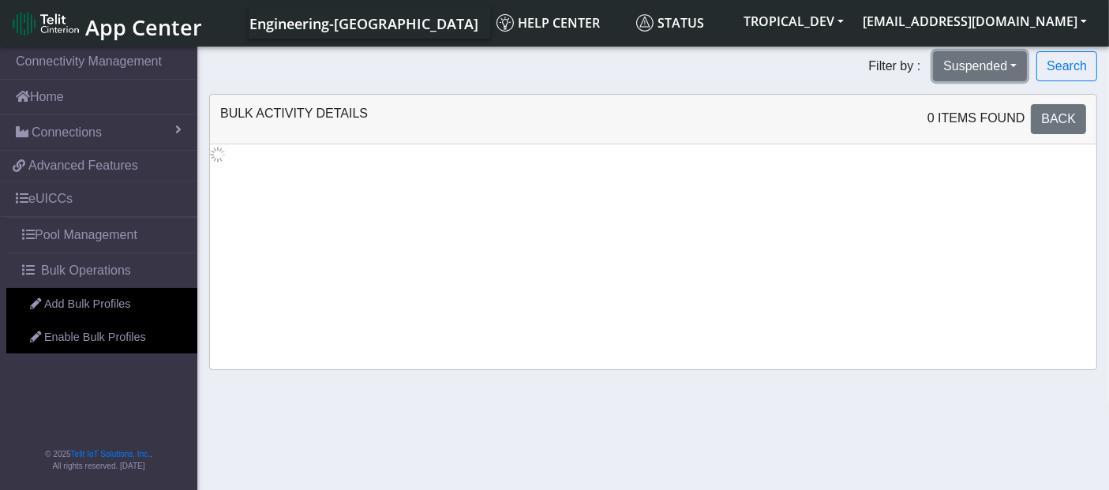
click at [990, 65] on button "Suspended" at bounding box center [980, 66] width 94 height 30
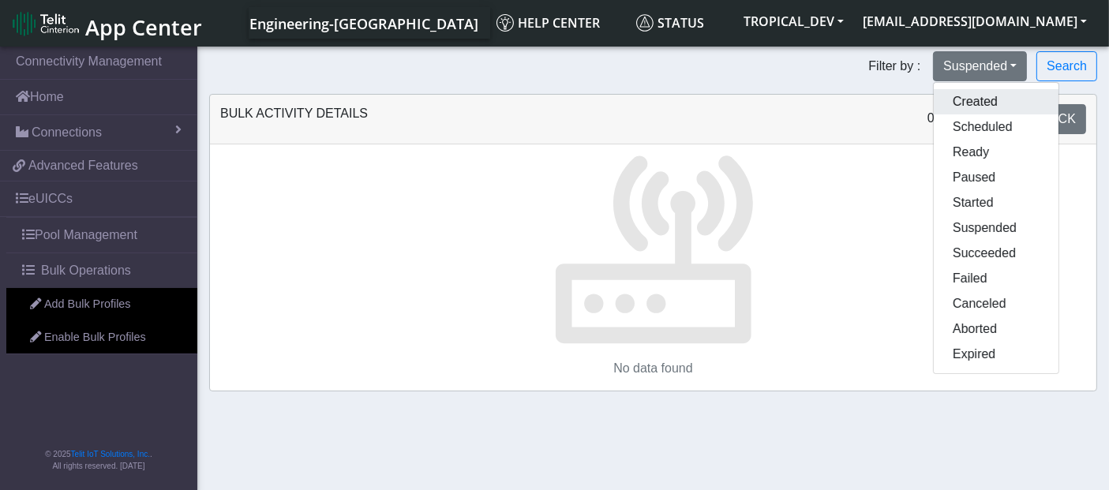
click at [977, 106] on button "Created" at bounding box center [996, 101] width 125 height 25
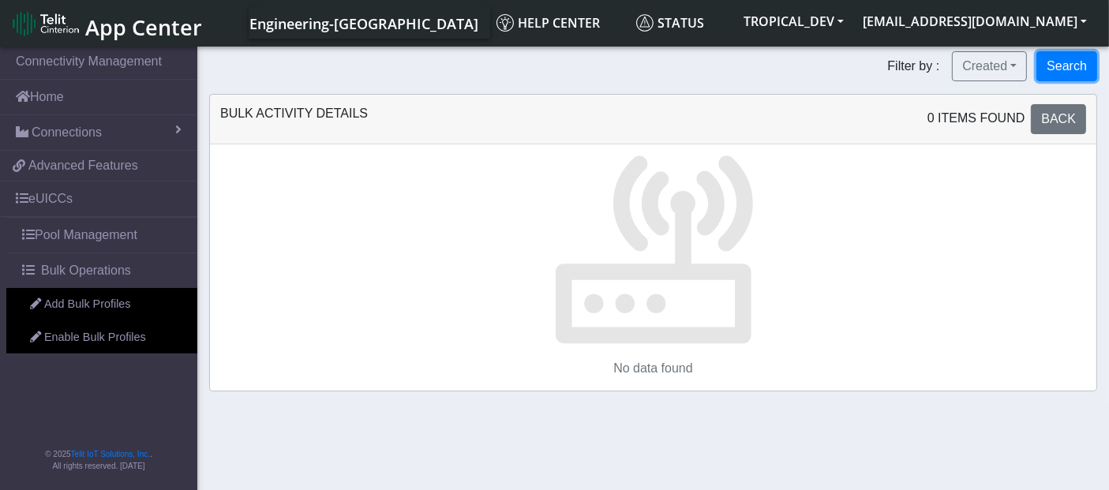
click at [1069, 58] on button "Search" at bounding box center [1066, 66] width 61 height 30
click at [983, 69] on button "Created" at bounding box center [989, 66] width 75 height 30
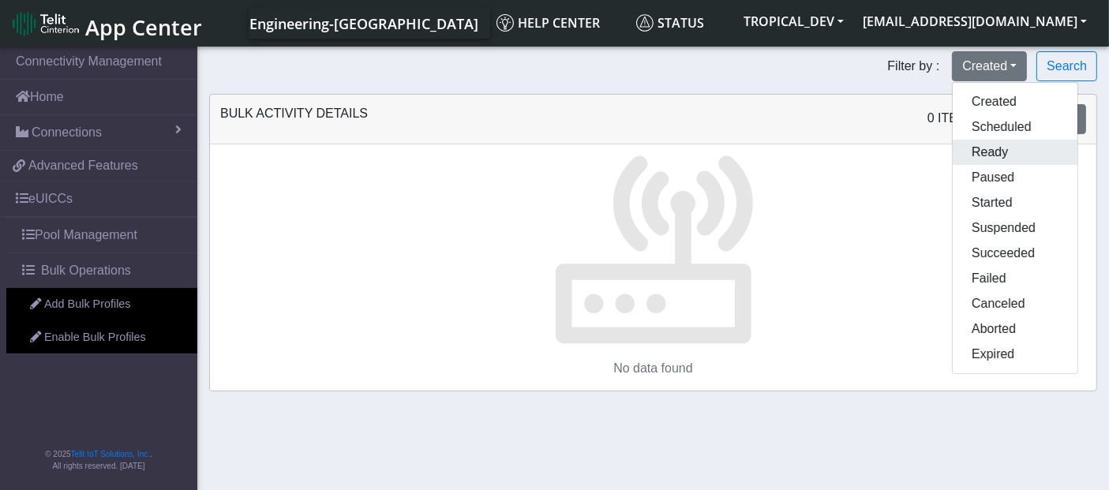
click at [980, 152] on button "Ready" at bounding box center [1014, 152] width 125 height 25
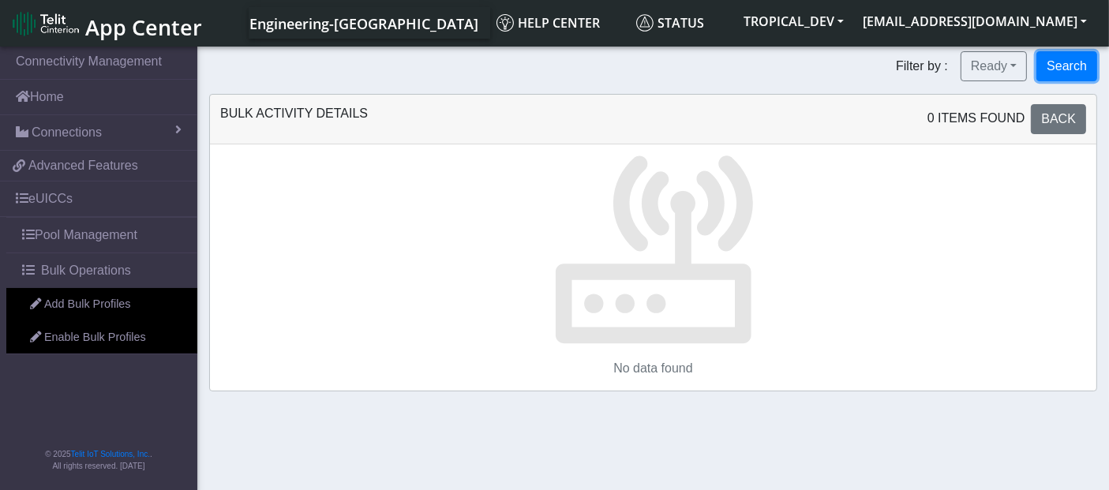
click at [1057, 69] on button "Search" at bounding box center [1066, 66] width 61 height 30
click at [989, 73] on button "Ready" at bounding box center [993, 66] width 66 height 30
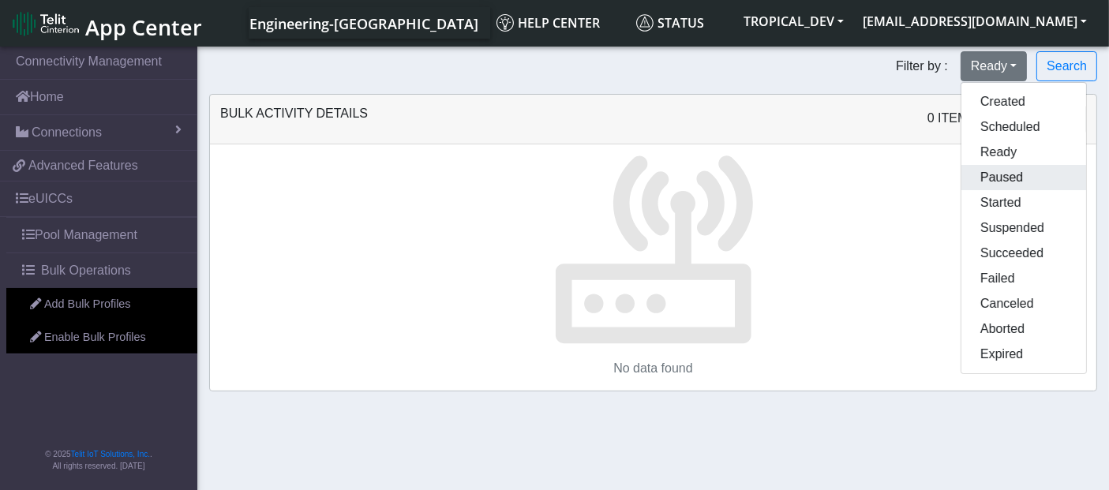
click at [996, 179] on button "Paused" at bounding box center [1023, 177] width 125 height 25
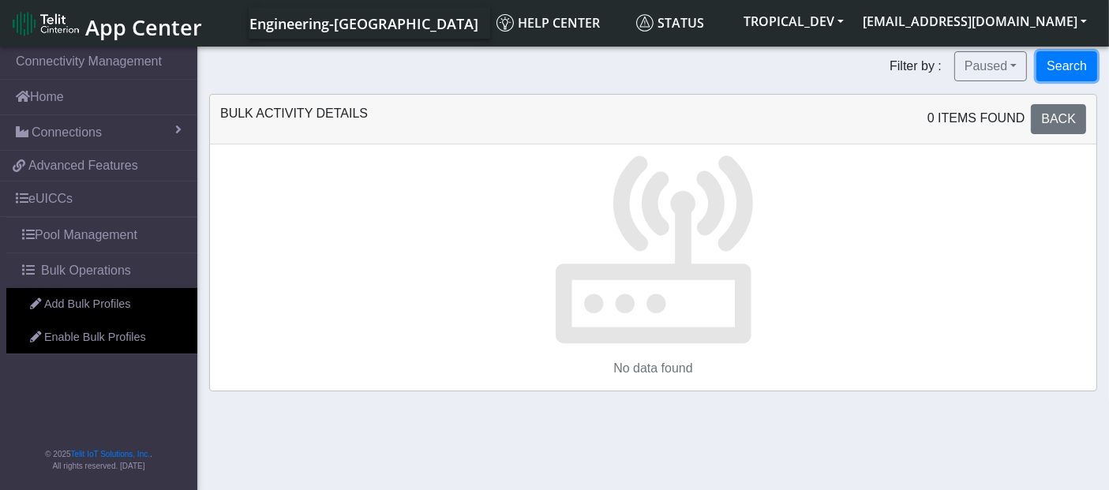
click at [1056, 65] on button "Search" at bounding box center [1066, 66] width 61 height 30
click at [986, 73] on button "Paused" at bounding box center [990, 66] width 73 height 30
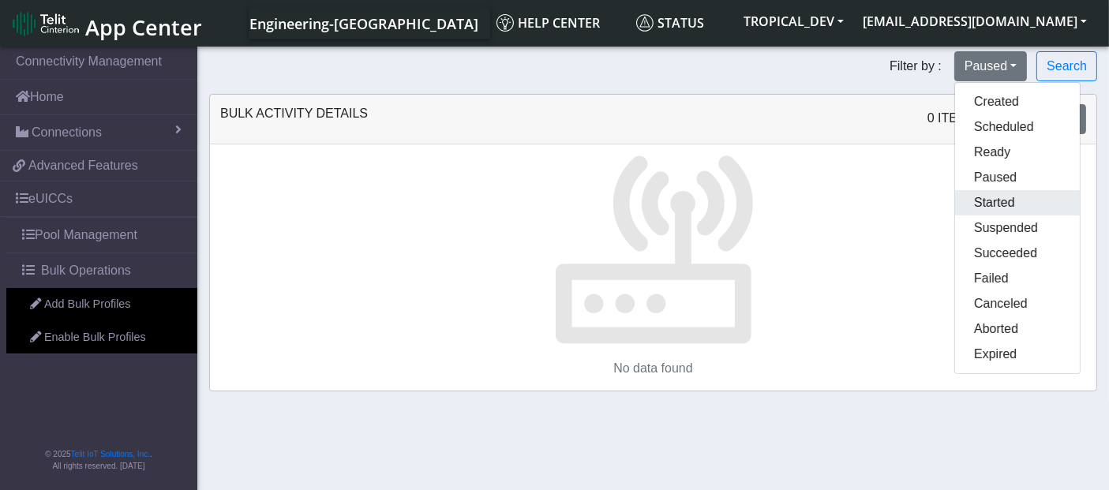
click at [995, 201] on button "Started" at bounding box center [1017, 202] width 125 height 25
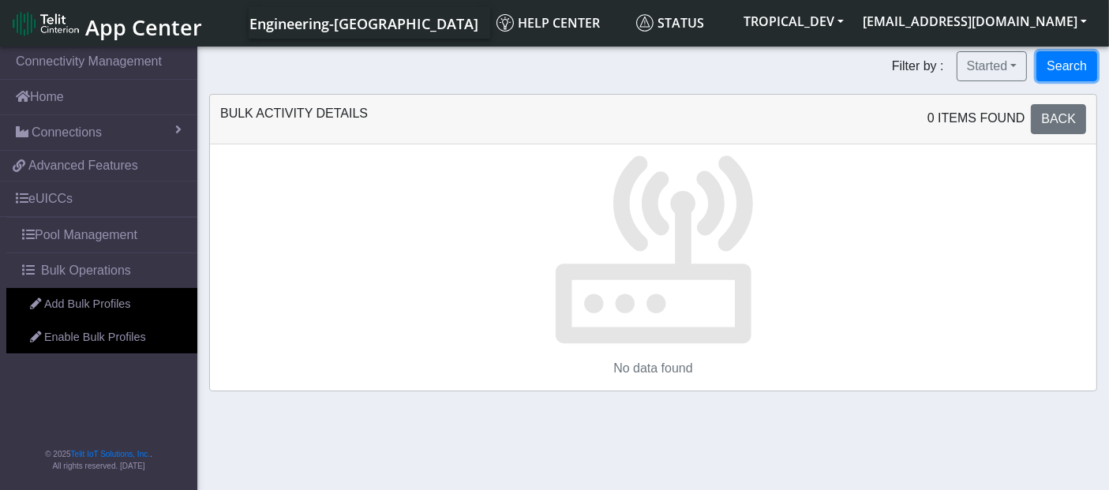
click at [1063, 69] on button "Search" at bounding box center [1066, 66] width 61 height 30
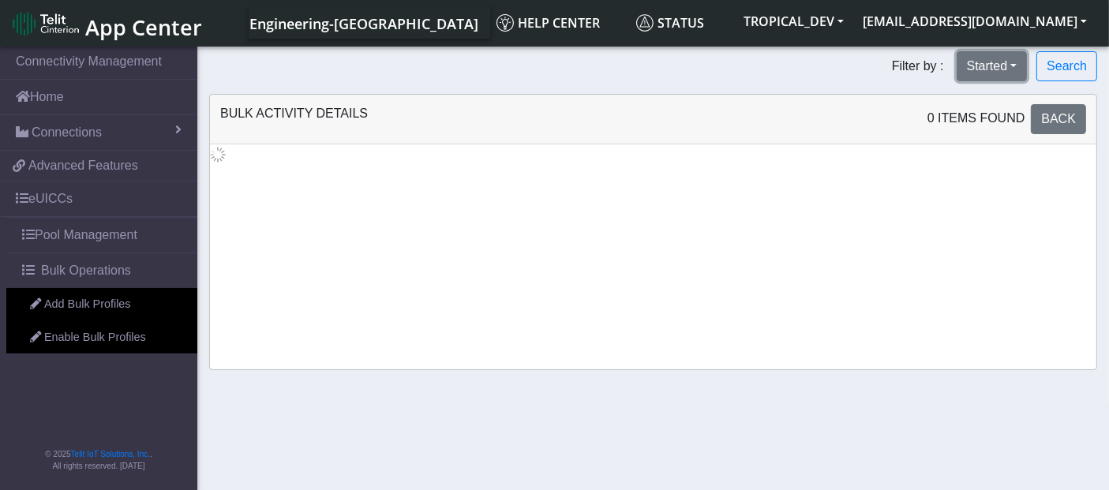
click at [989, 73] on button "Started" at bounding box center [991, 66] width 71 height 30
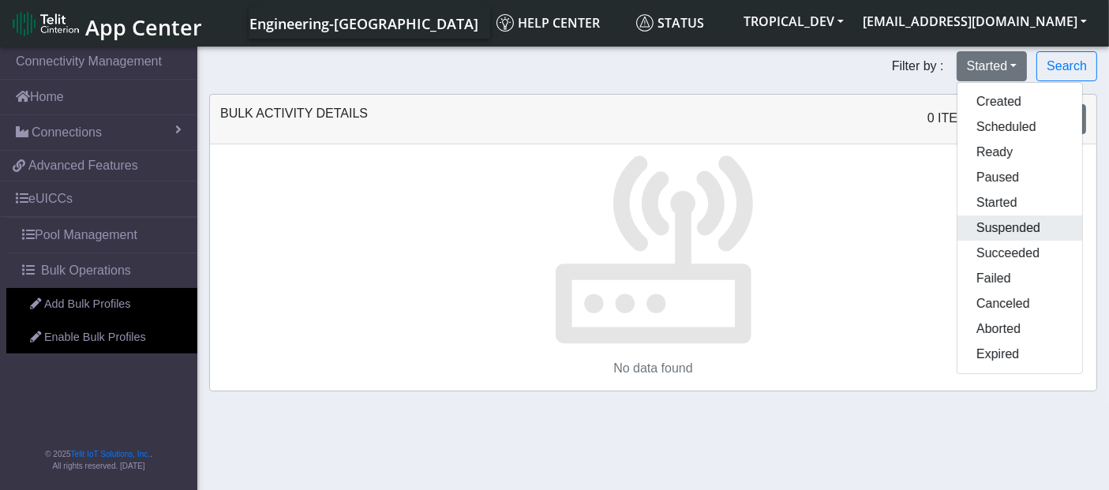
click at [998, 218] on button "Suspended" at bounding box center [1019, 227] width 125 height 25
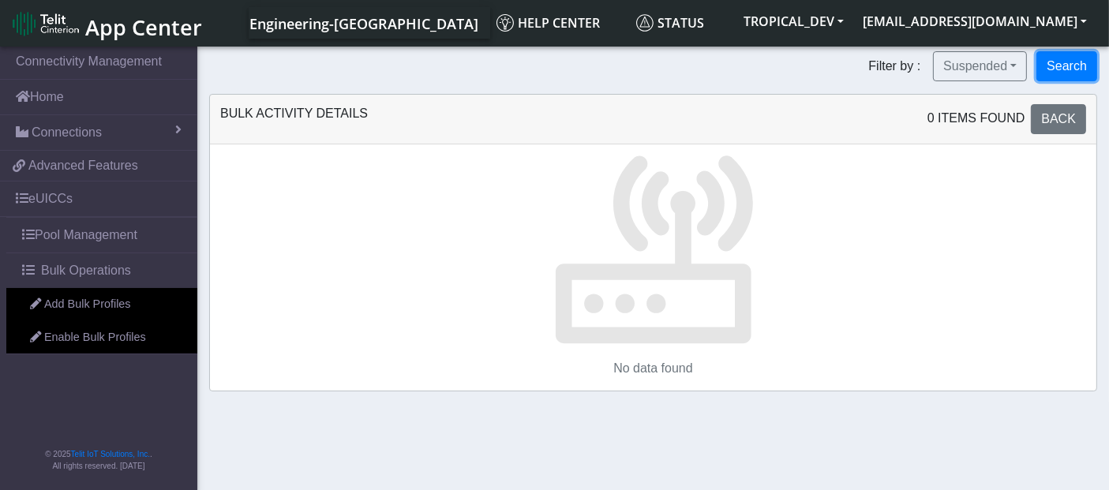
click at [1055, 58] on button "Search" at bounding box center [1066, 66] width 61 height 30
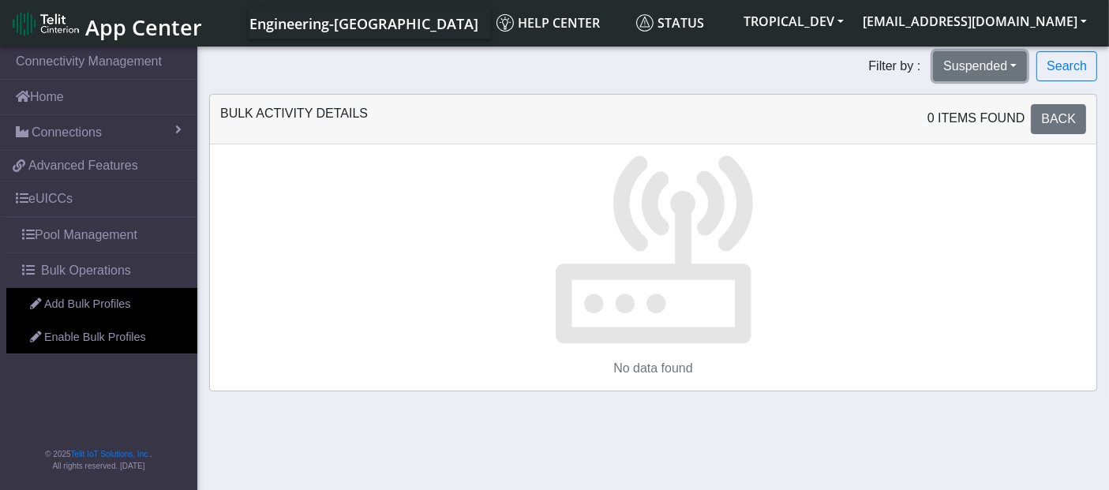
click at [983, 73] on button "Suspended" at bounding box center [980, 66] width 94 height 30
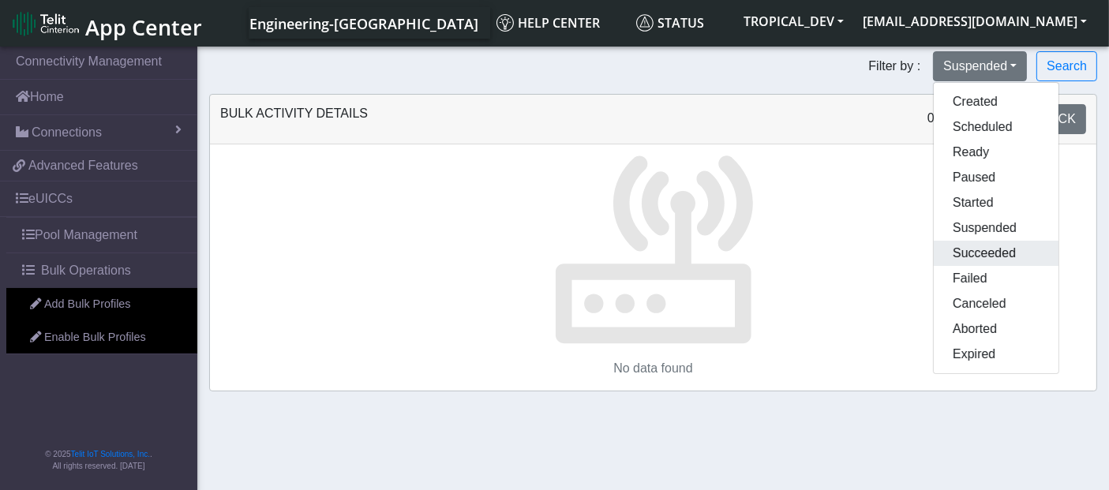
click at [997, 249] on button "Succeeded" at bounding box center [996, 253] width 125 height 25
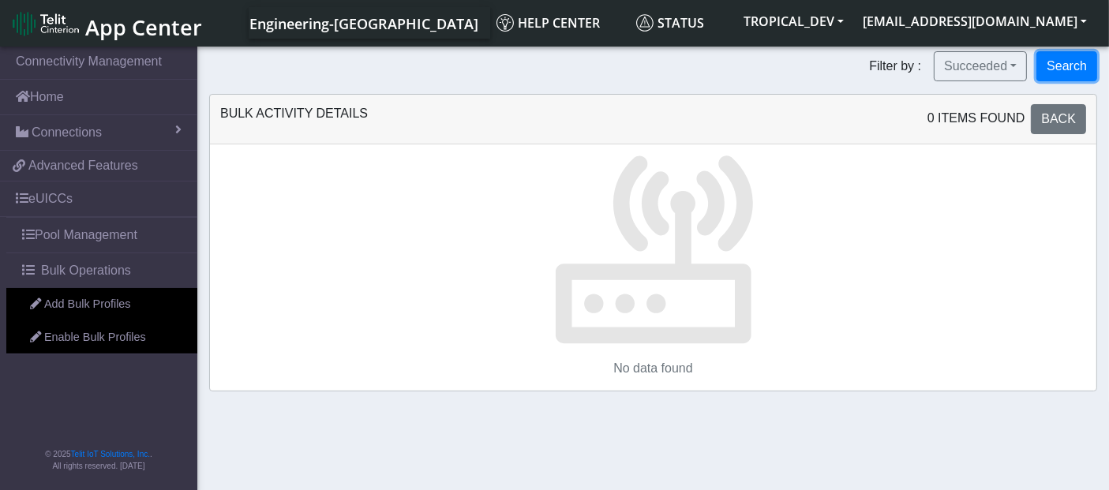
click at [1059, 63] on button "Search" at bounding box center [1066, 66] width 61 height 30
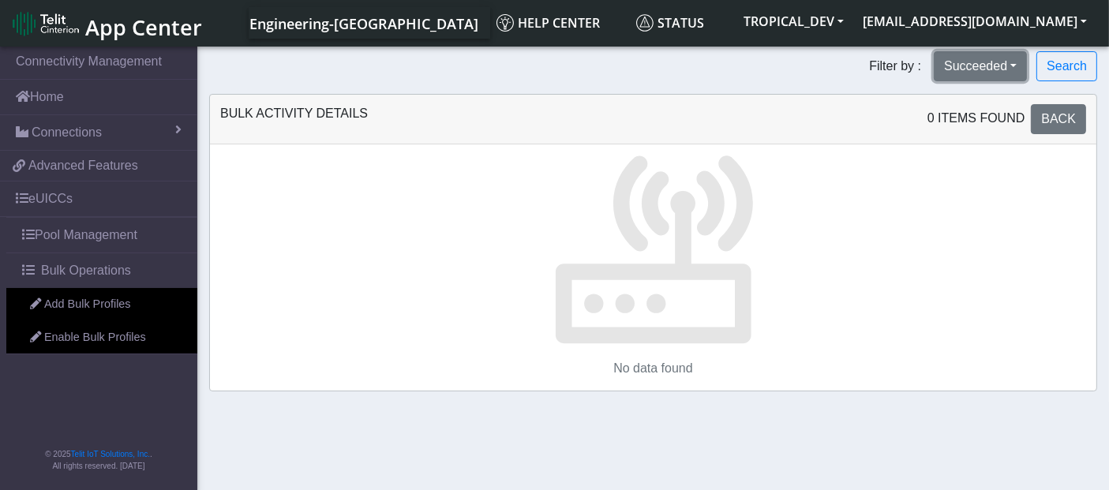
click at [979, 69] on button "Succeeded" at bounding box center [980, 66] width 93 height 30
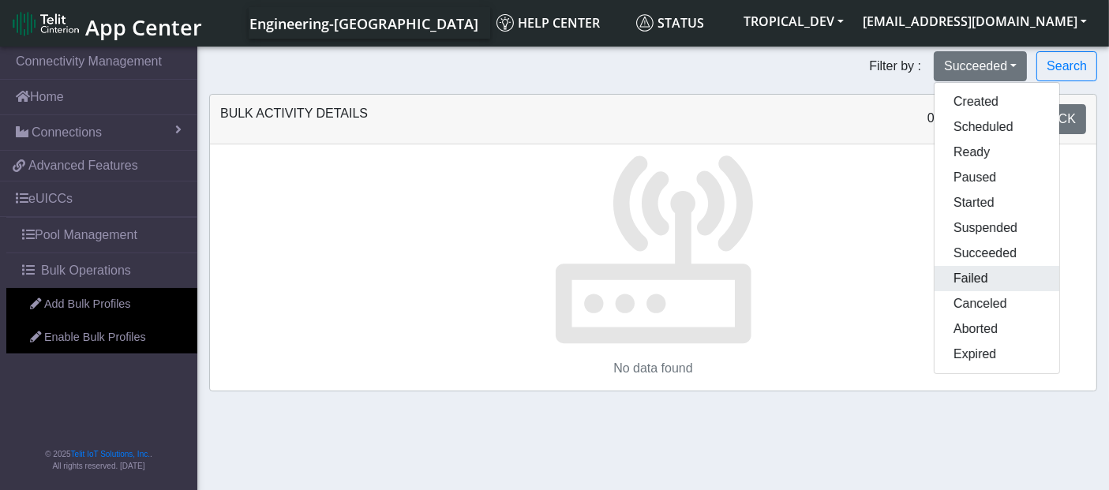
click at [990, 269] on button "Failed" at bounding box center [996, 278] width 125 height 25
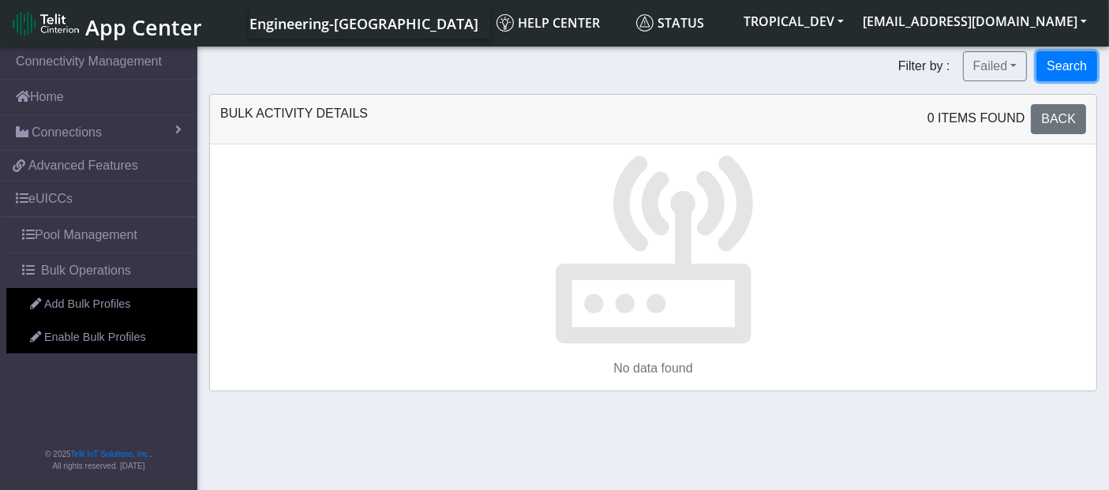
click at [1065, 62] on button "Search" at bounding box center [1066, 66] width 61 height 30
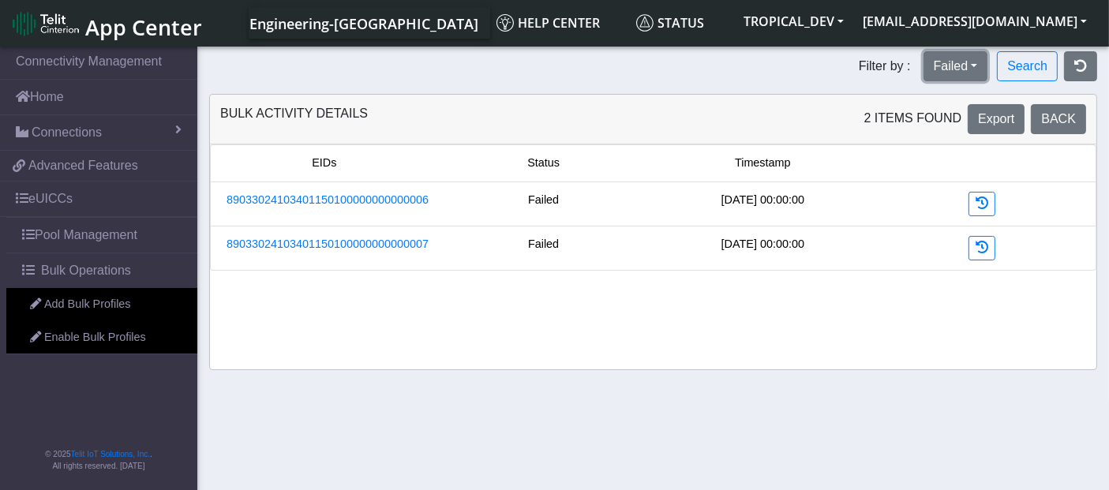
click at [947, 64] on button "Failed" at bounding box center [955, 66] width 65 height 30
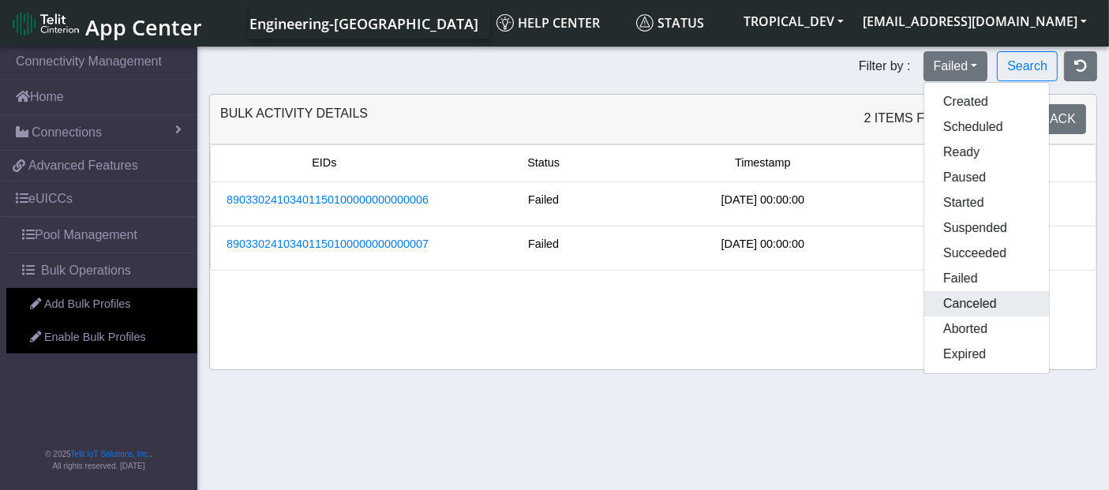
click at [962, 298] on button "Canceled" at bounding box center [986, 303] width 125 height 25
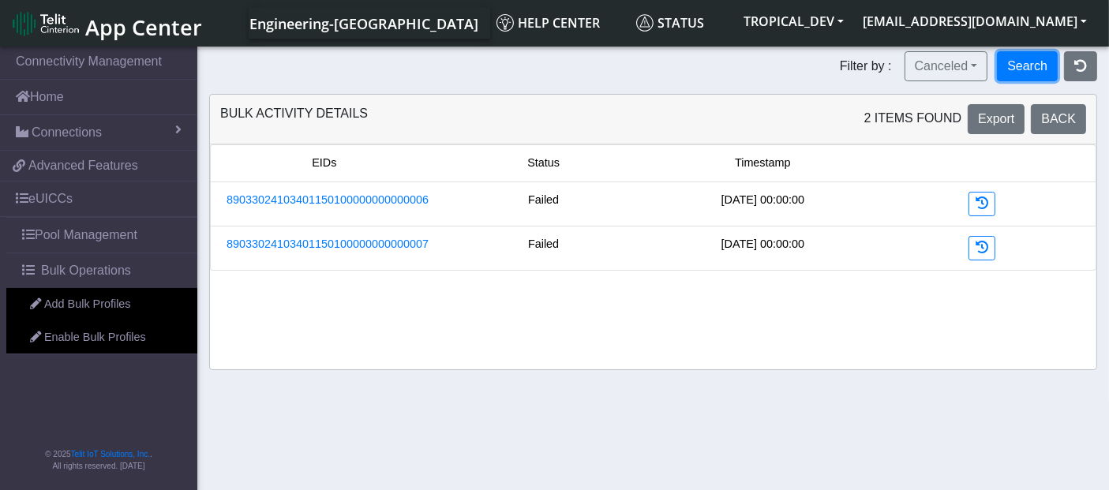
click at [1041, 61] on button "Search" at bounding box center [1027, 66] width 61 height 30
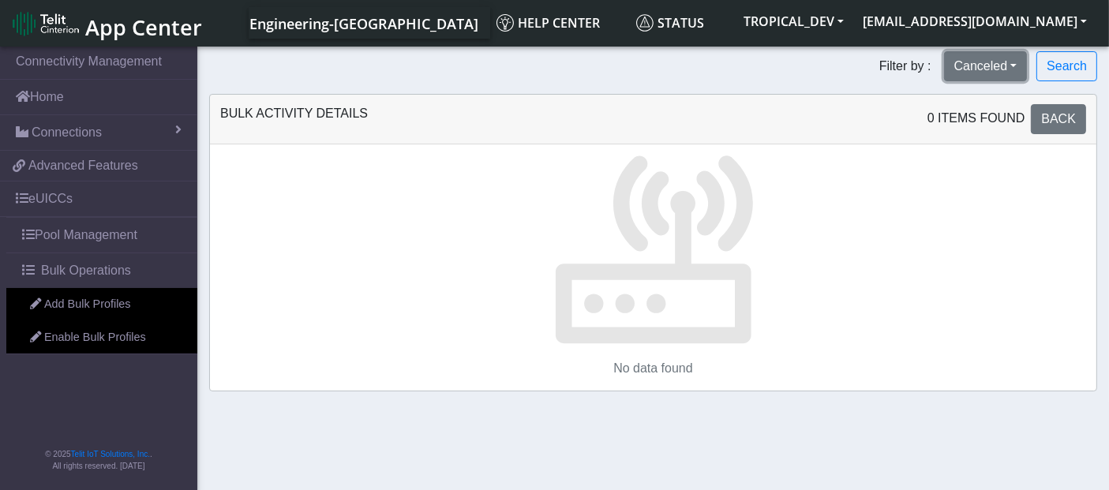
click at [964, 71] on button "Canceled" at bounding box center [986, 66] width 84 height 30
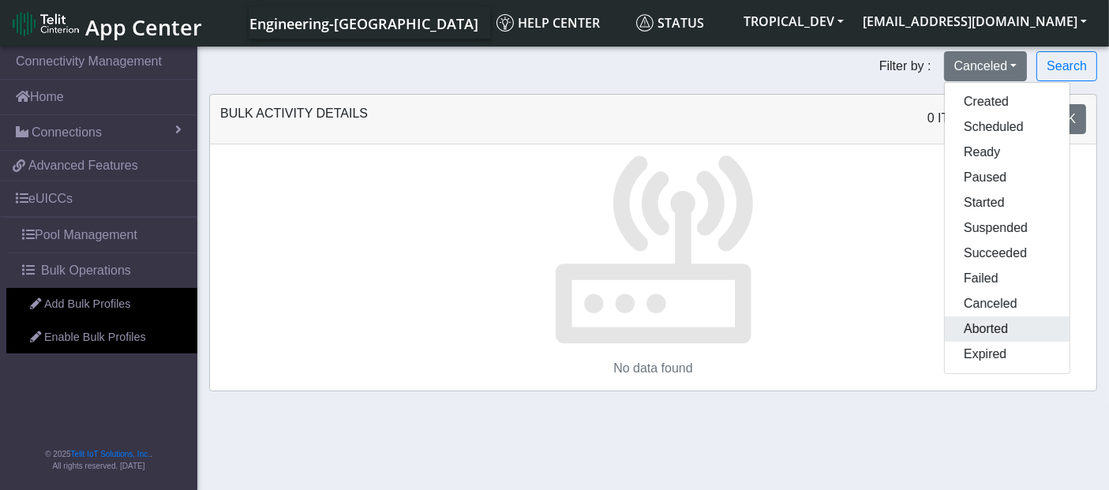
click at [987, 325] on button "Aborted" at bounding box center [1007, 328] width 125 height 25
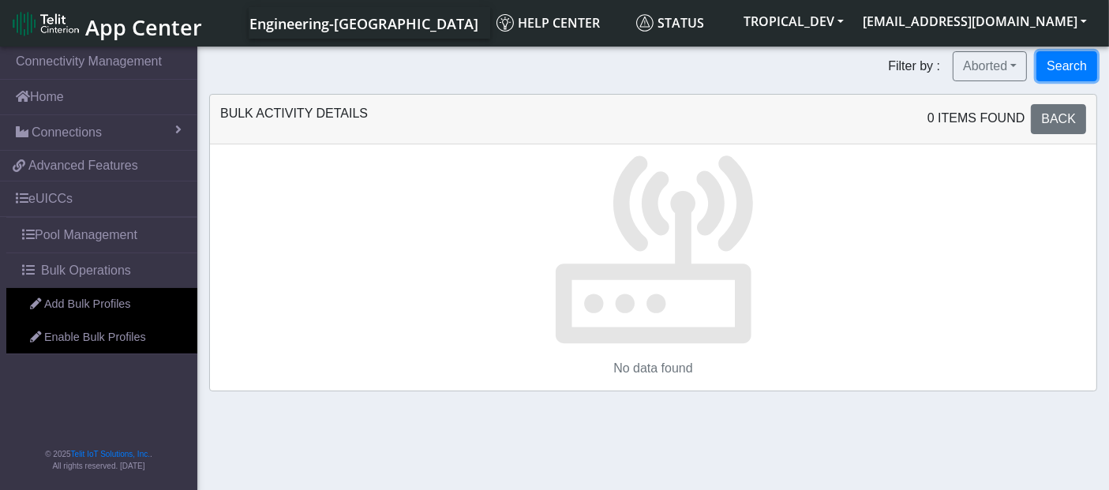
click at [1051, 64] on button "Search" at bounding box center [1066, 66] width 61 height 30
click at [993, 65] on button "Aborted" at bounding box center [989, 66] width 74 height 30
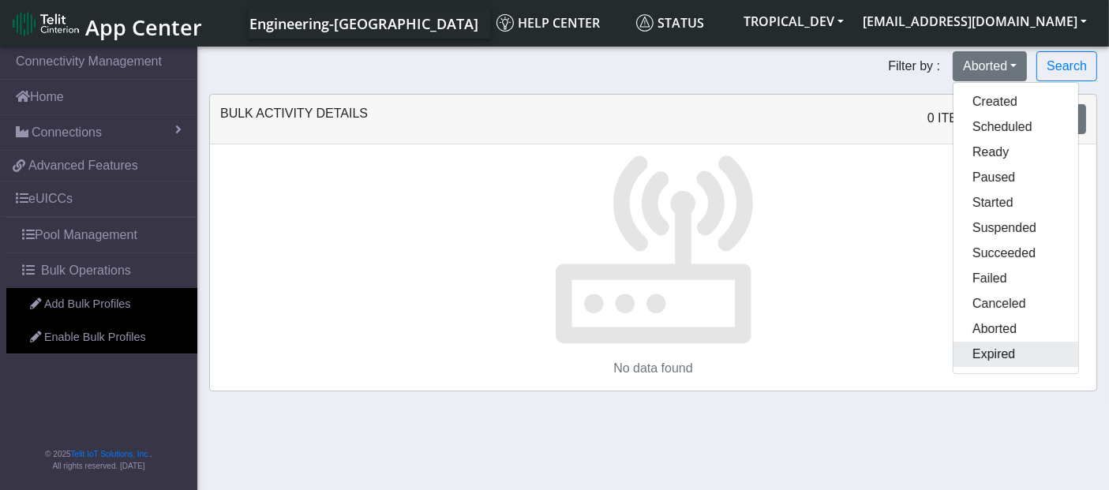
click at [976, 348] on button "Expired" at bounding box center [1015, 354] width 125 height 25
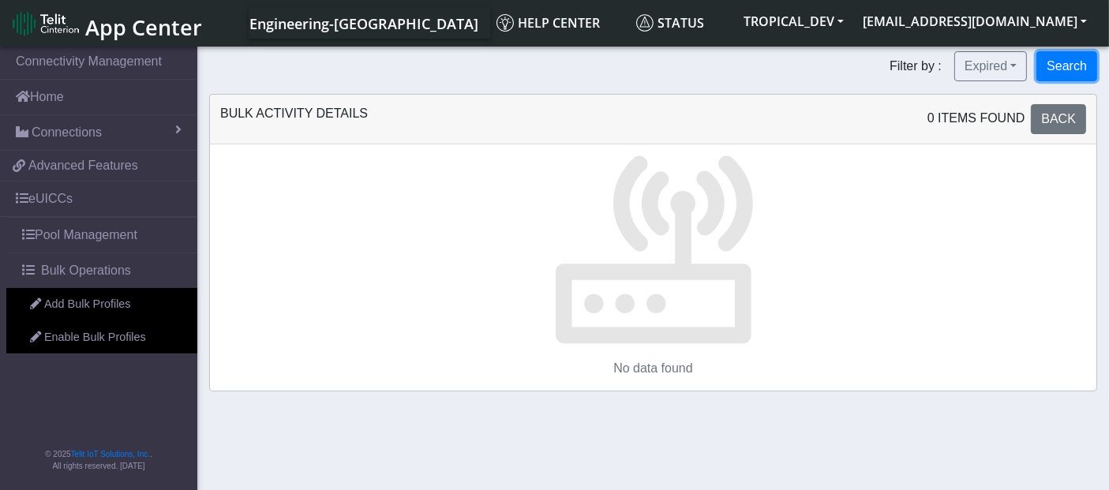
click at [1064, 70] on button "Search" at bounding box center [1066, 66] width 61 height 30
click at [1001, 63] on button "Expired" at bounding box center [990, 66] width 73 height 30
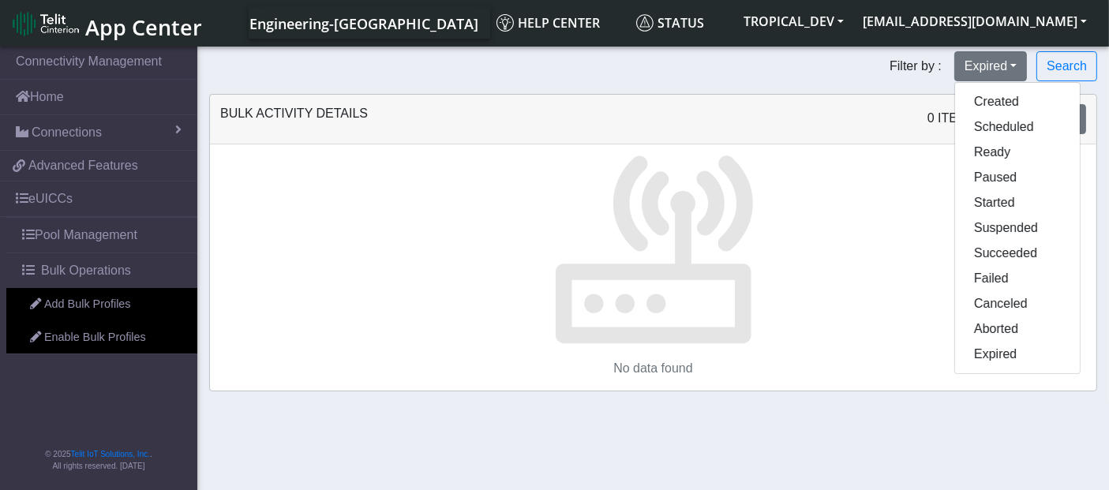
click at [860, 268] on p at bounding box center [653, 245] width 886 height 202
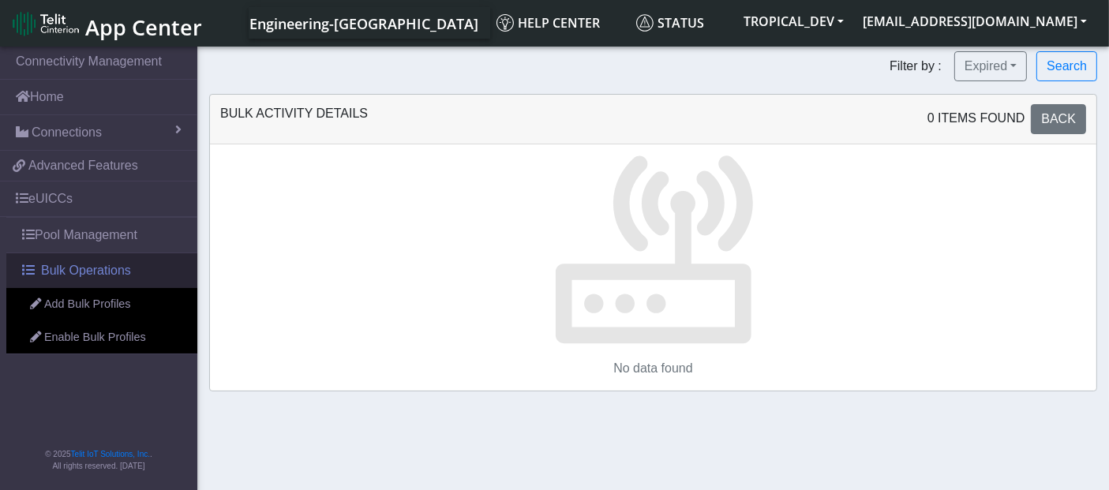
click at [90, 271] on span "Bulk Operations" at bounding box center [86, 270] width 90 height 19
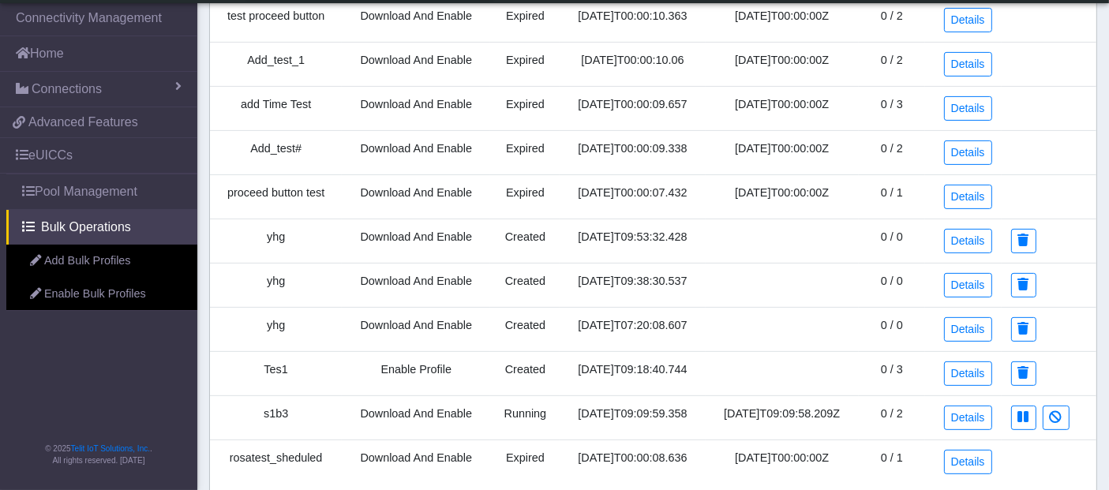
scroll to position [586, 0]
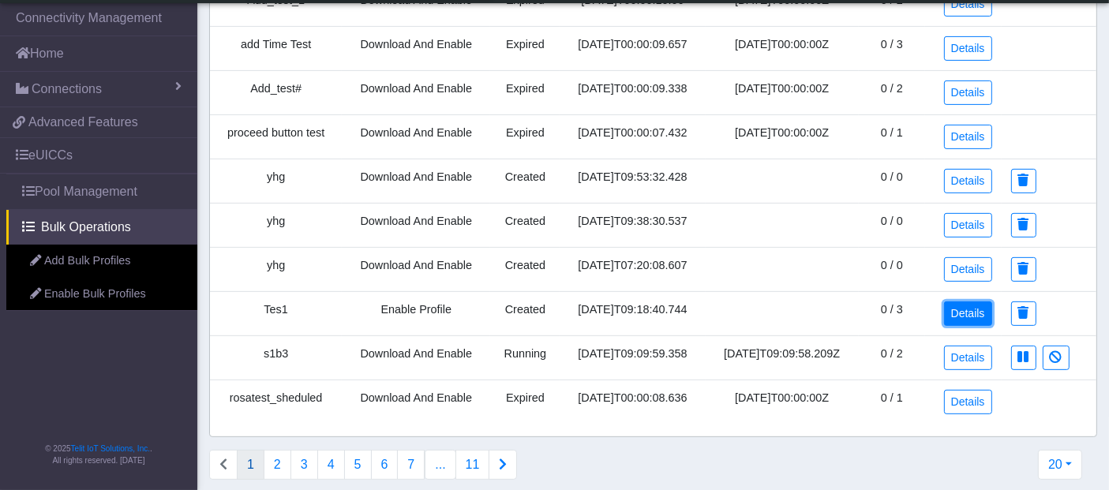
click at [967, 301] on link "Details" at bounding box center [968, 313] width 48 height 24
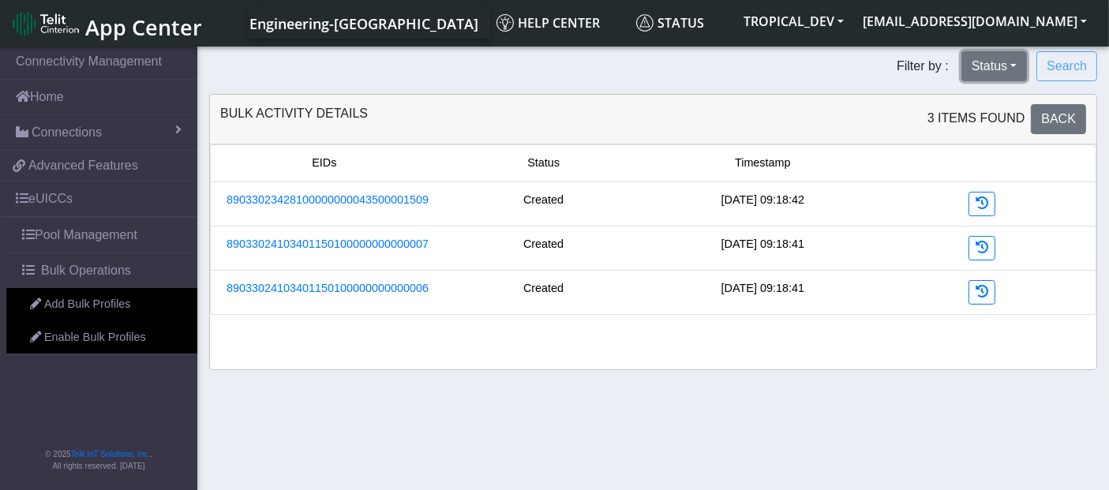
click at [995, 64] on button "Status" at bounding box center [993, 66] width 65 height 30
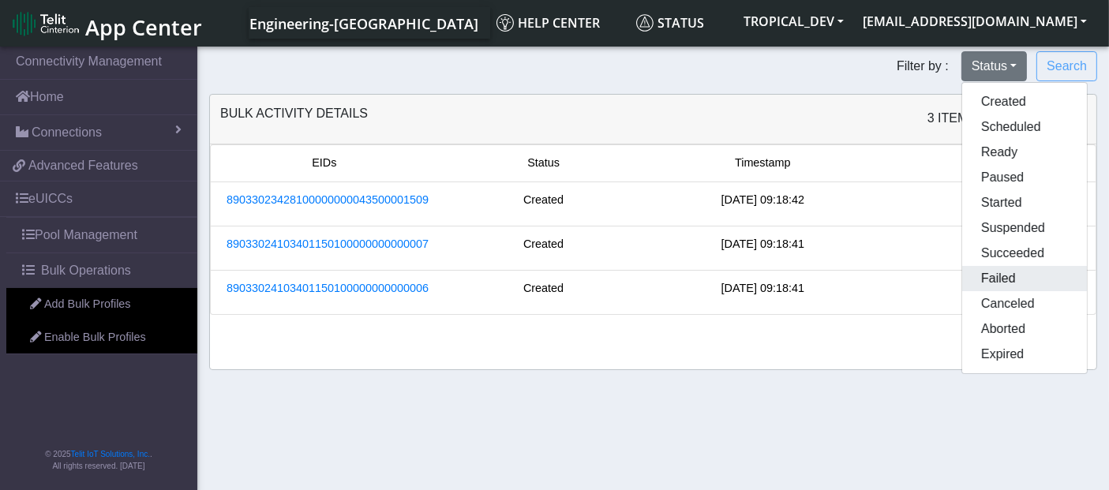
click at [997, 280] on button "Failed" at bounding box center [1024, 278] width 125 height 25
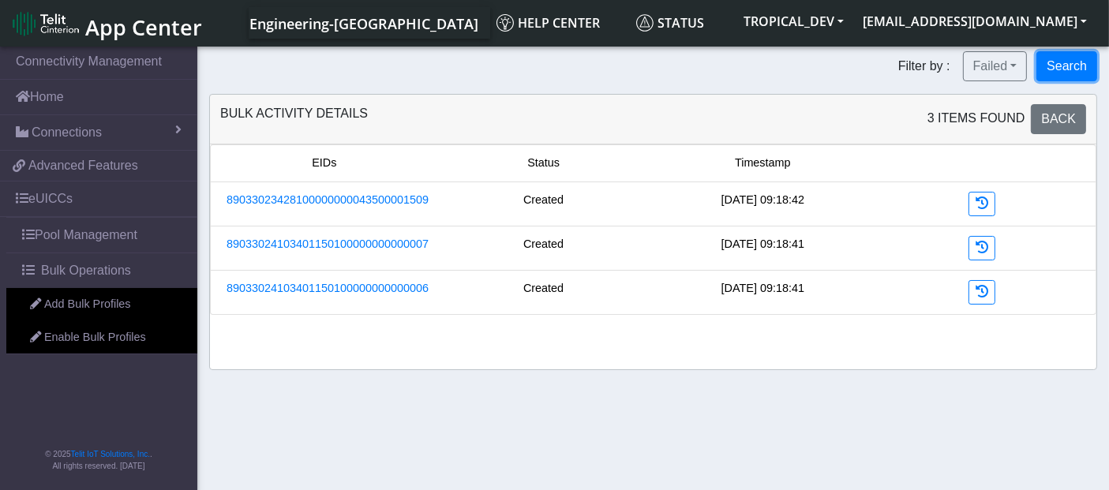
click at [1061, 65] on button "Search" at bounding box center [1066, 66] width 61 height 30
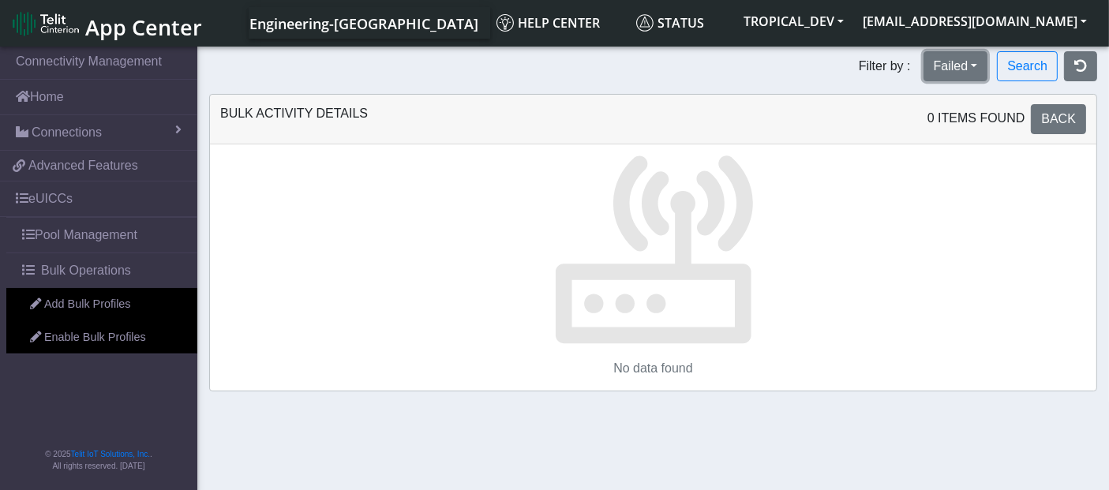
click at [950, 62] on button "Failed" at bounding box center [955, 66] width 65 height 30
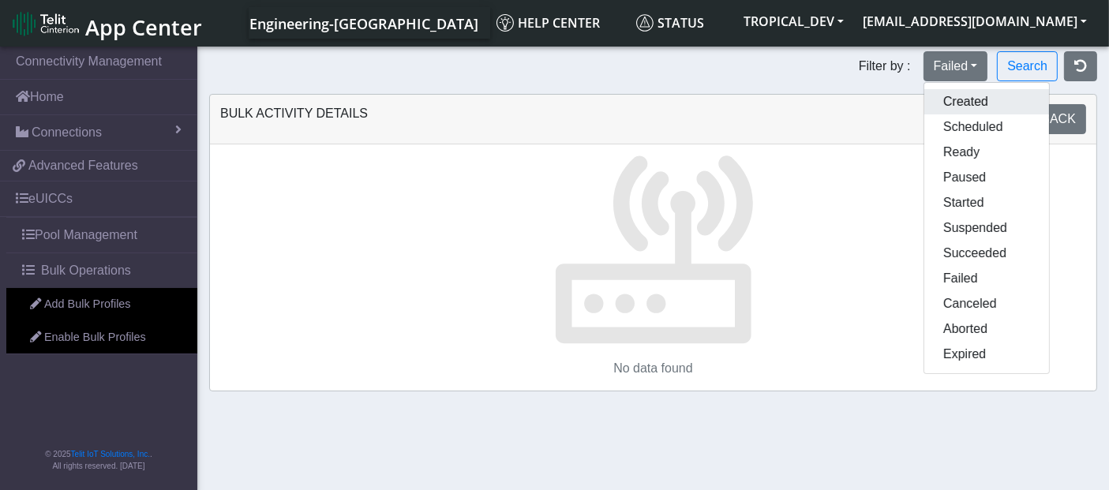
click at [956, 107] on button "Created" at bounding box center [986, 101] width 125 height 25
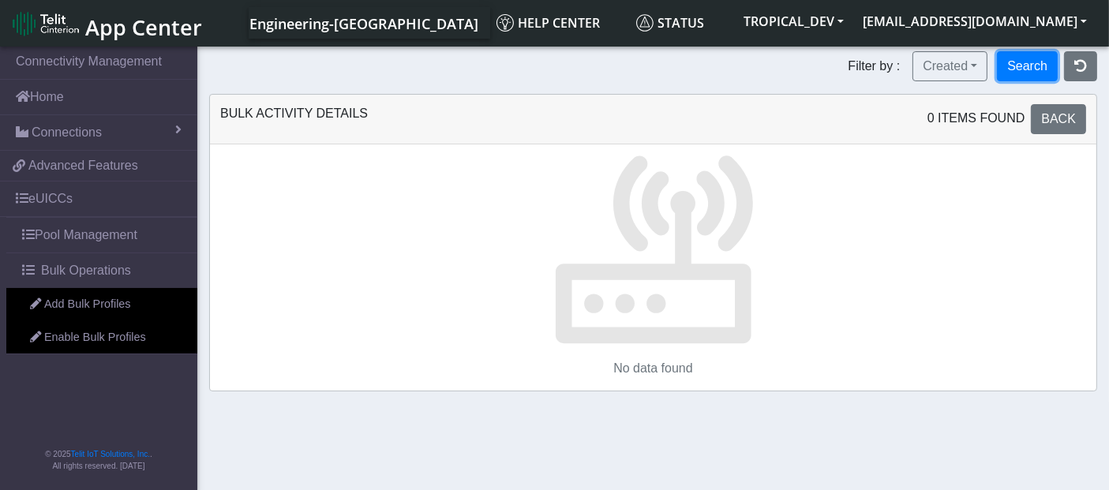
click at [1035, 69] on button "Search" at bounding box center [1027, 66] width 61 height 30
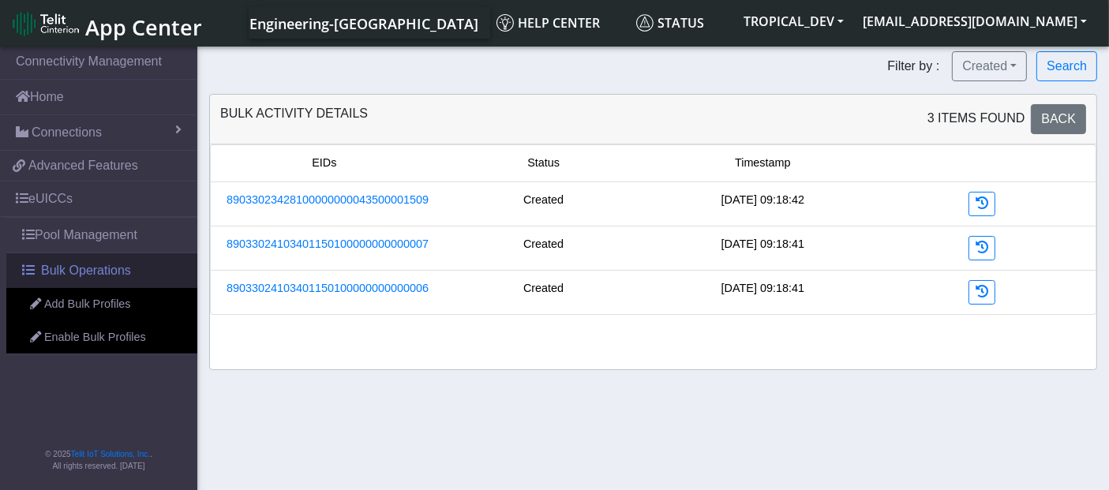
click at [69, 271] on span "Bulk Operations" at bounding box center [86, 270] width 90 height 19
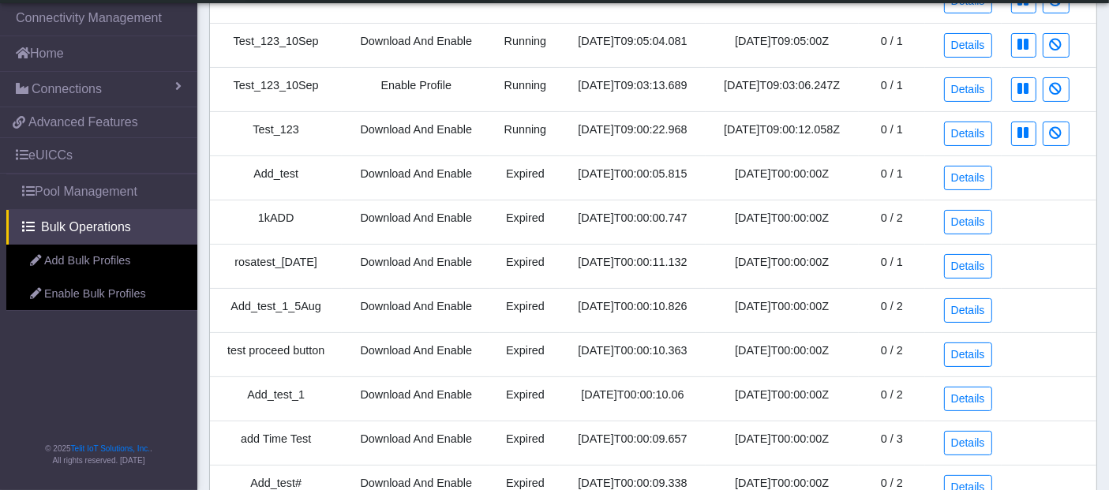
scroll to position [586, 0]
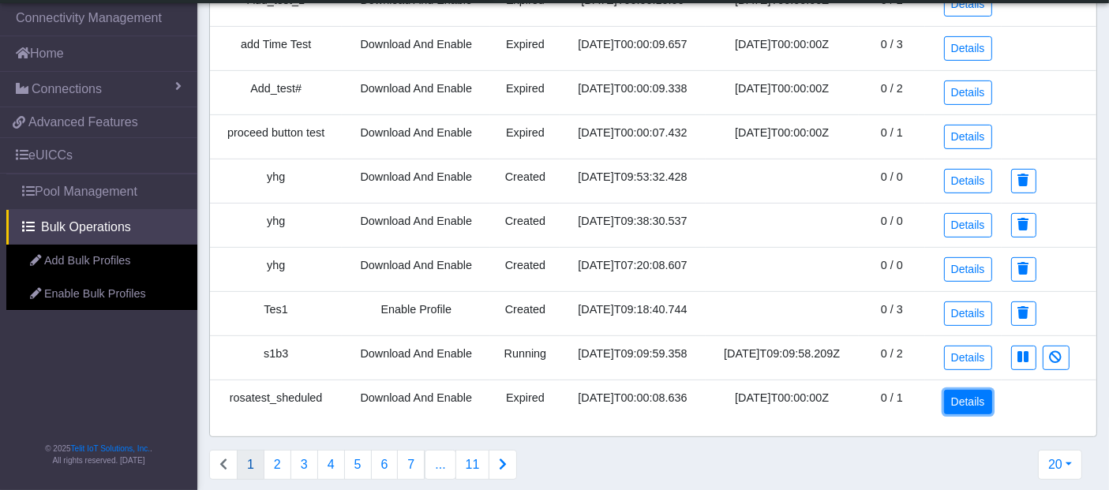
click at [955, 393] on link "Details" at bounding box center [968, 402] width 48 height 24
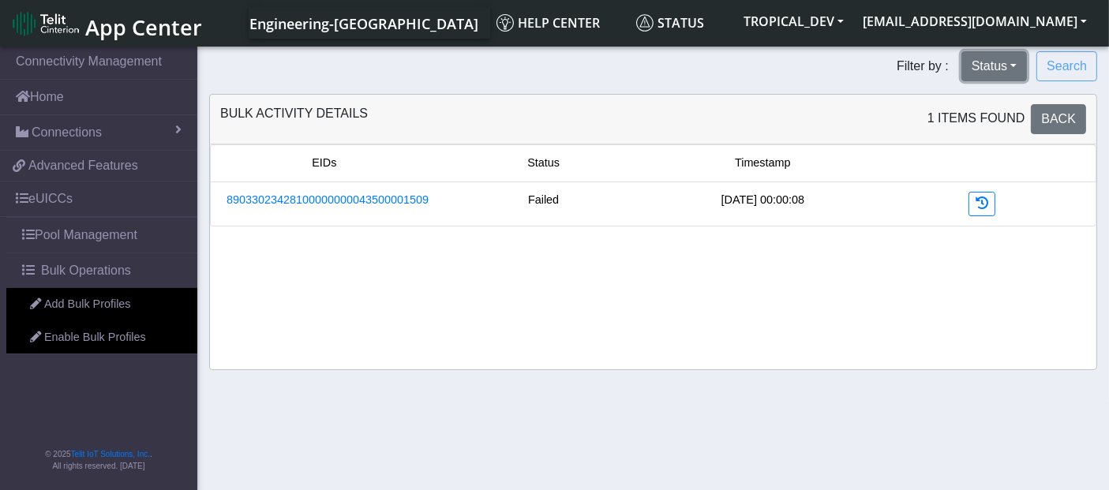
click at [981, 59] on button "Status" at bounding box center [993, 66] width 65 height 30
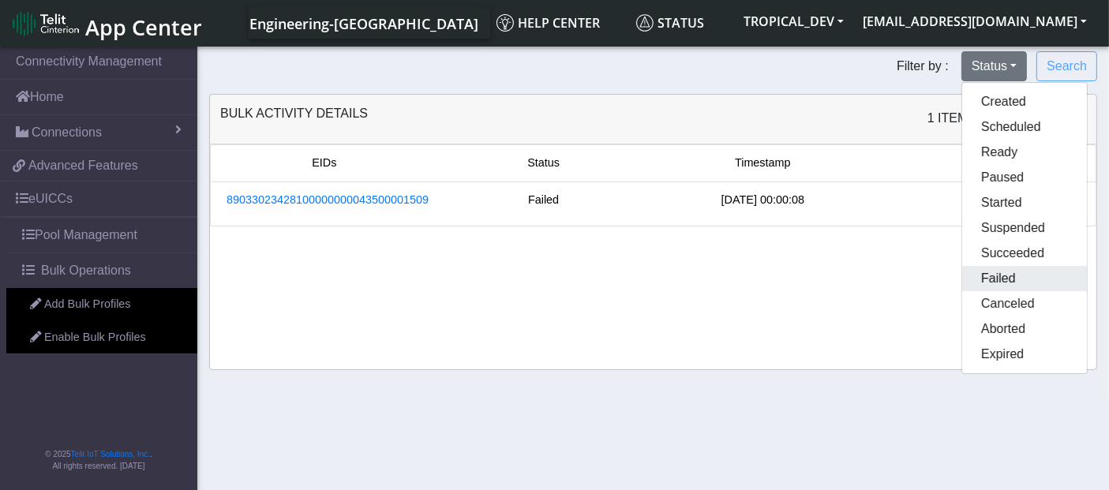
click at [990, 275] on button "Failed" at bounding box center [1024, 278] width 125 height 25
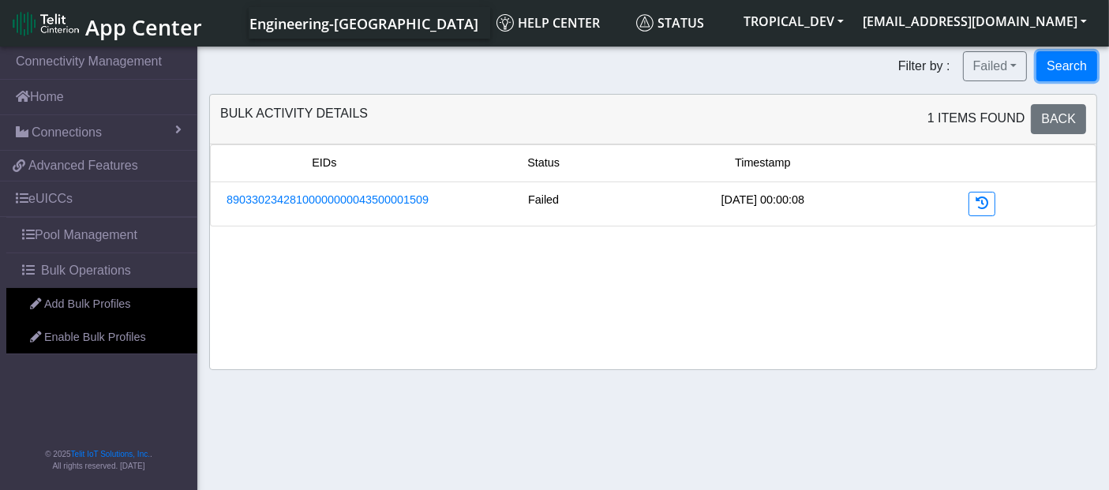
click at [1060, 64] on button "Search" at bounding box center [1066, 66] width 61 height 30
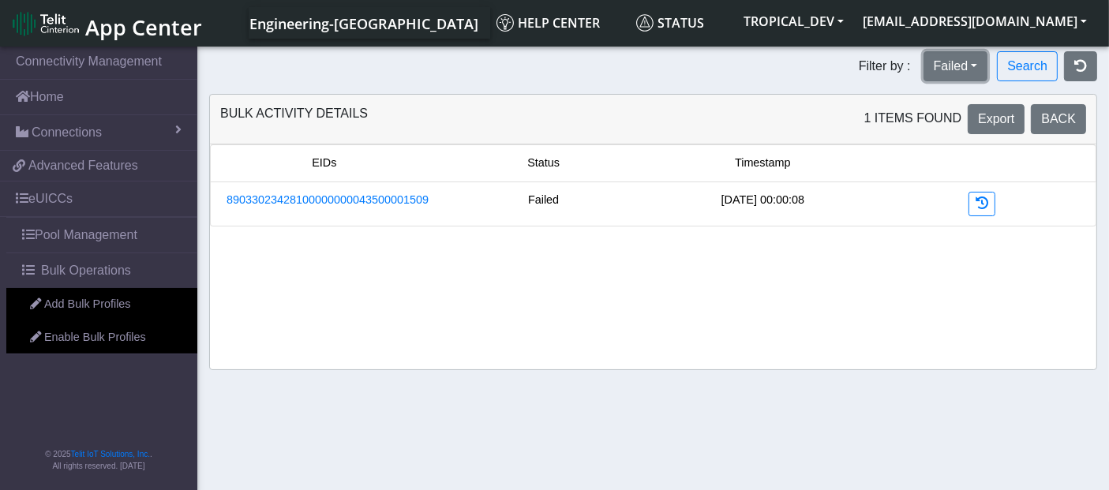
click at [957, 59] on button "Failed" at bounding box center [955, 66] width 65 height 30
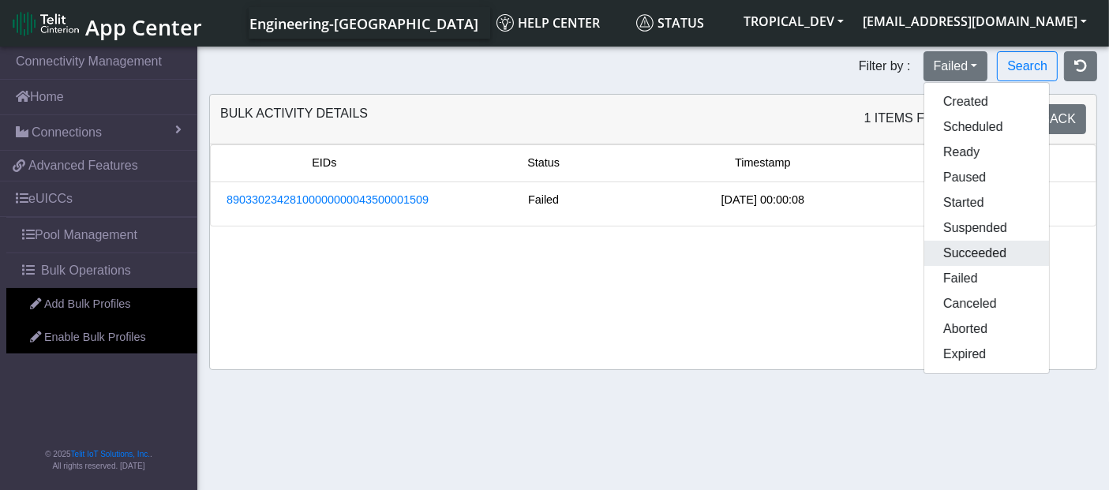
click at [954, 250] on button "Succeeded" at bounding box center [986, 253] width 125 height 25
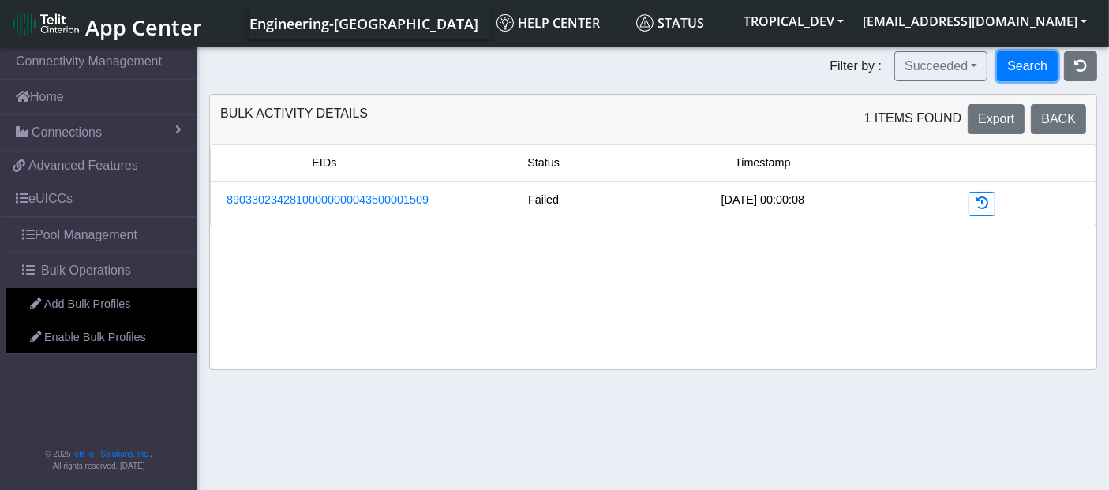
click at [1010, 61] on button "Search" at bounding box center [1027, 66] width 61 height 30
